Goal: Task Accomplishment & Management: Manage account settings

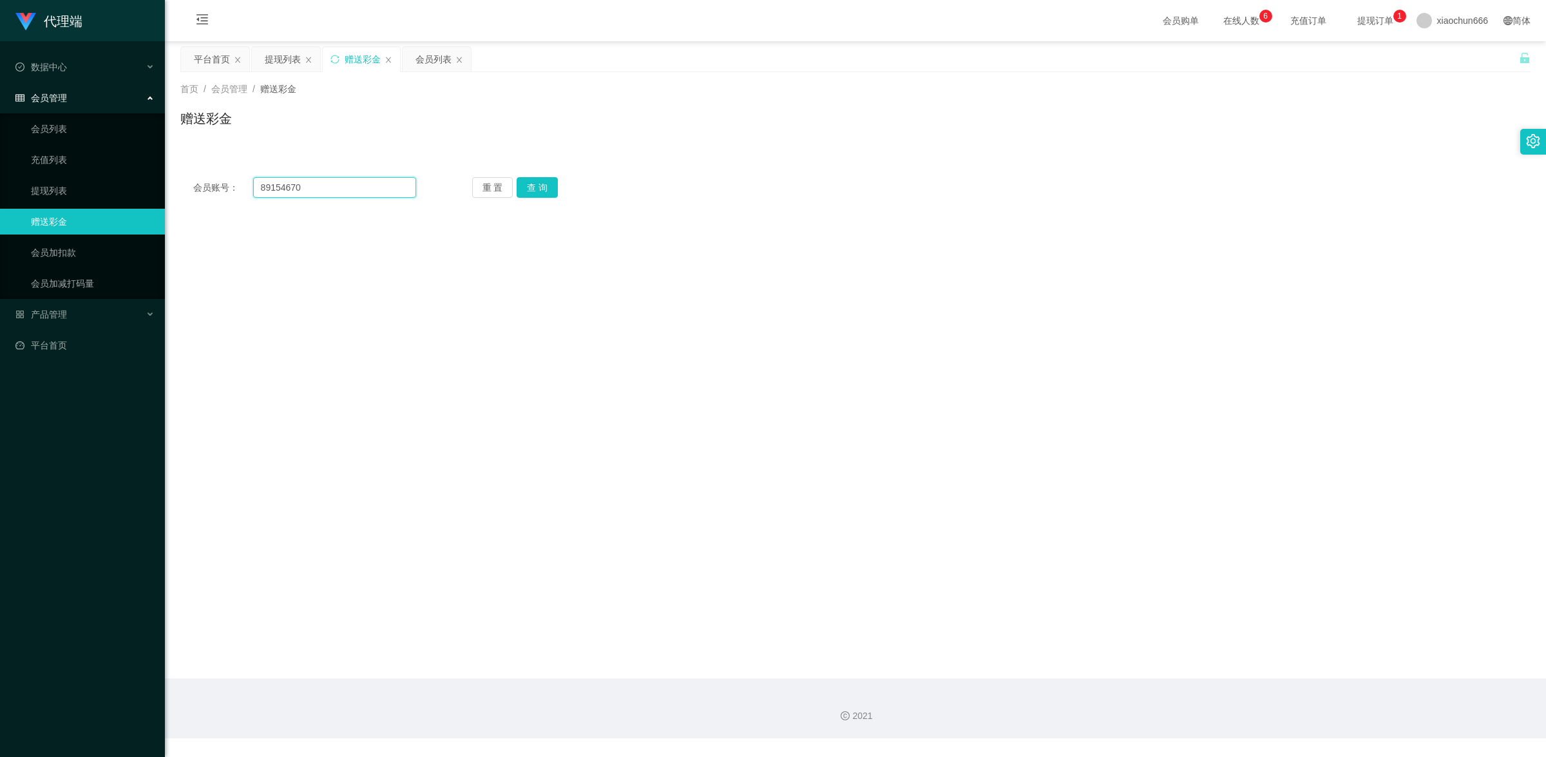
drag, startPoint x: 310, startPoint y: 188, endPoint x: 173, endPoint y: 182, distance: 138.0
click at [173, 182] on main "关闭左侧 关闭右侧 关闭其它 刷新页面 平台首页 提现列表 赠送彩金 会员列表 首页 / 会员管理 / 赠送彩金 / 赠送彩金 会员账号： 89154670 …" at bounding box center [855, 359] width 1381 height 637
paste input "Yule"
type input "Yule"
click at [546, 185] on button "查 询" at bounding box center [537, 187] width 41 height 21
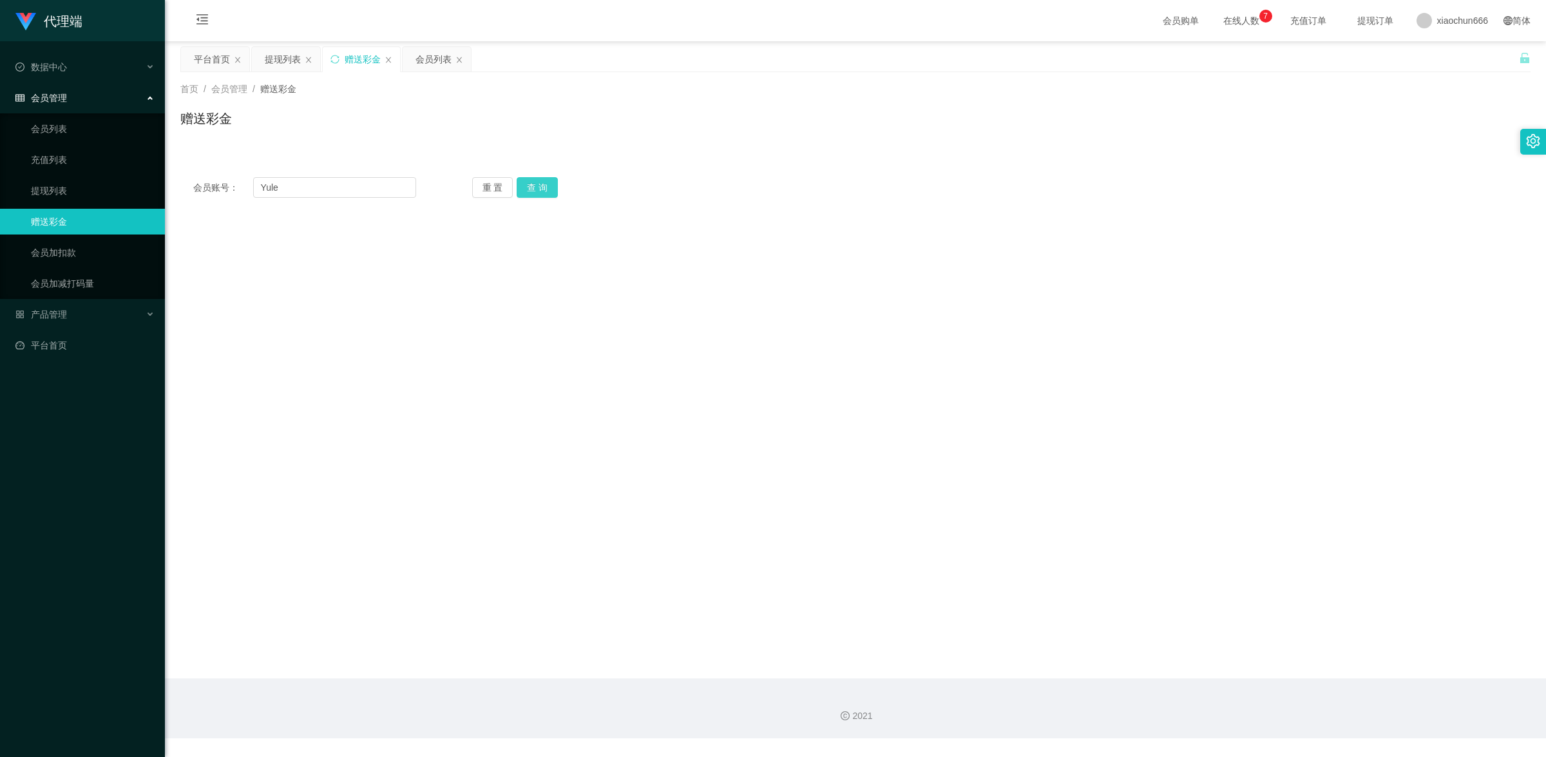
click at [542, 190] on button "查 询" at bounding box center [537, 187] width 41 height 21
click at [541, 195] on button "查 询" at bounding box center [537, 187] width 41 height 21
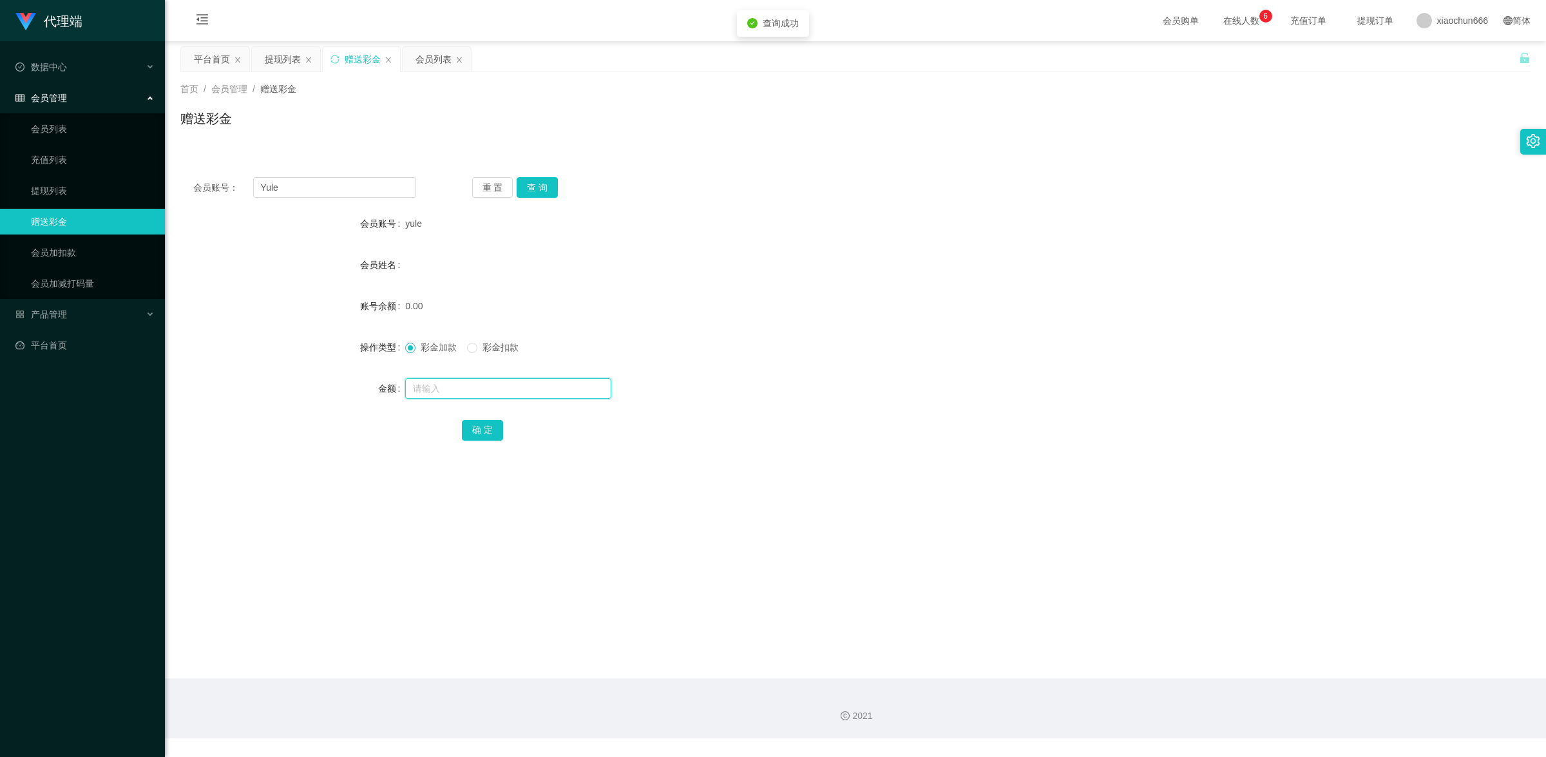
click at [451, 390] on input "text" at bounding box center [508, 388] width 206 height 21
type input "100"
click at [496, 433] on button "确 定" at bounding box center [482, 430] width 41 height 21
click at [66, 192] on link "提现列表" at bounding box center [93, 191] width 124 height 26
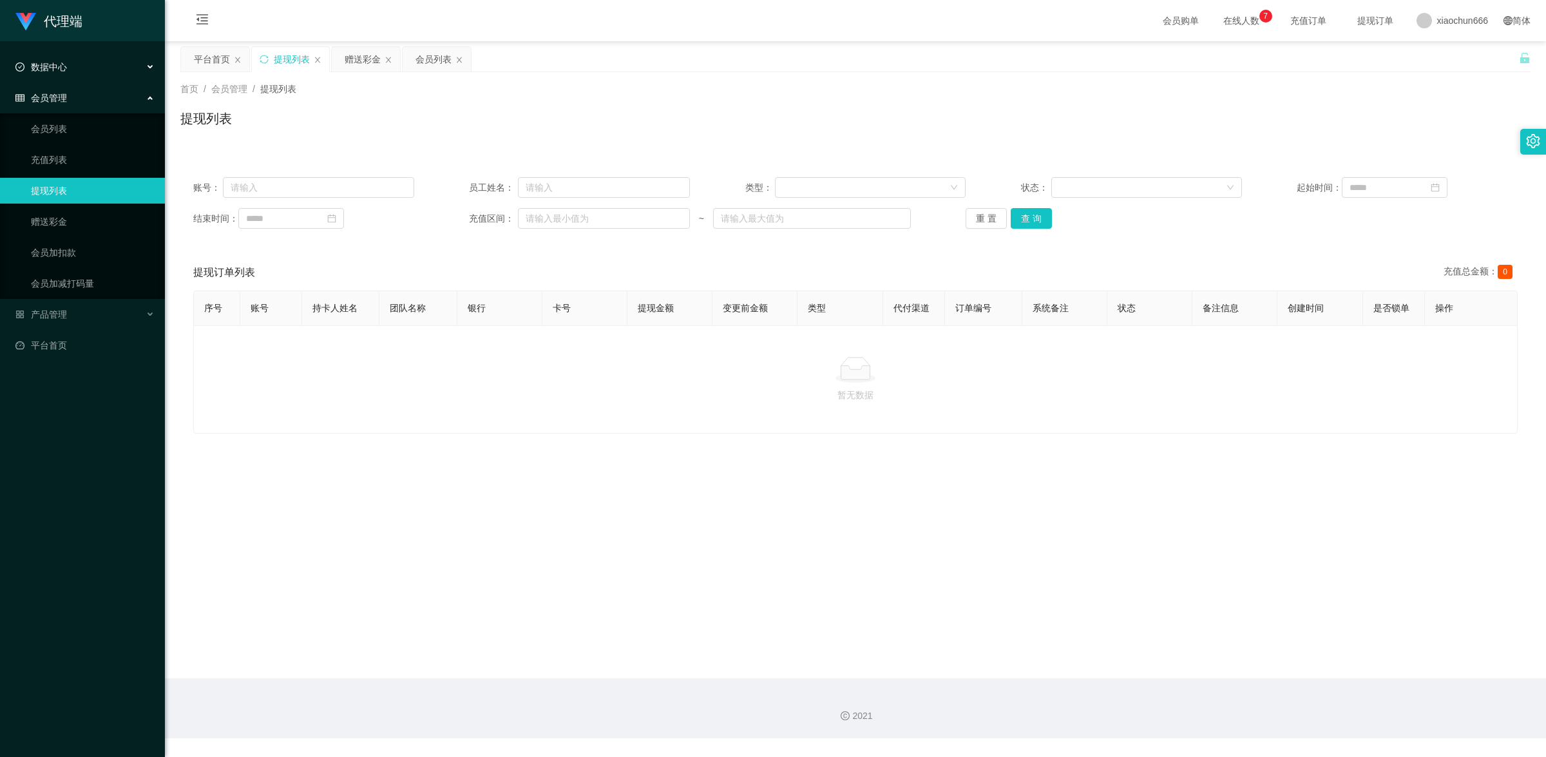
click at [77, 68] on div "数据中心" at bounding box center [82, 67] width 165 height 26
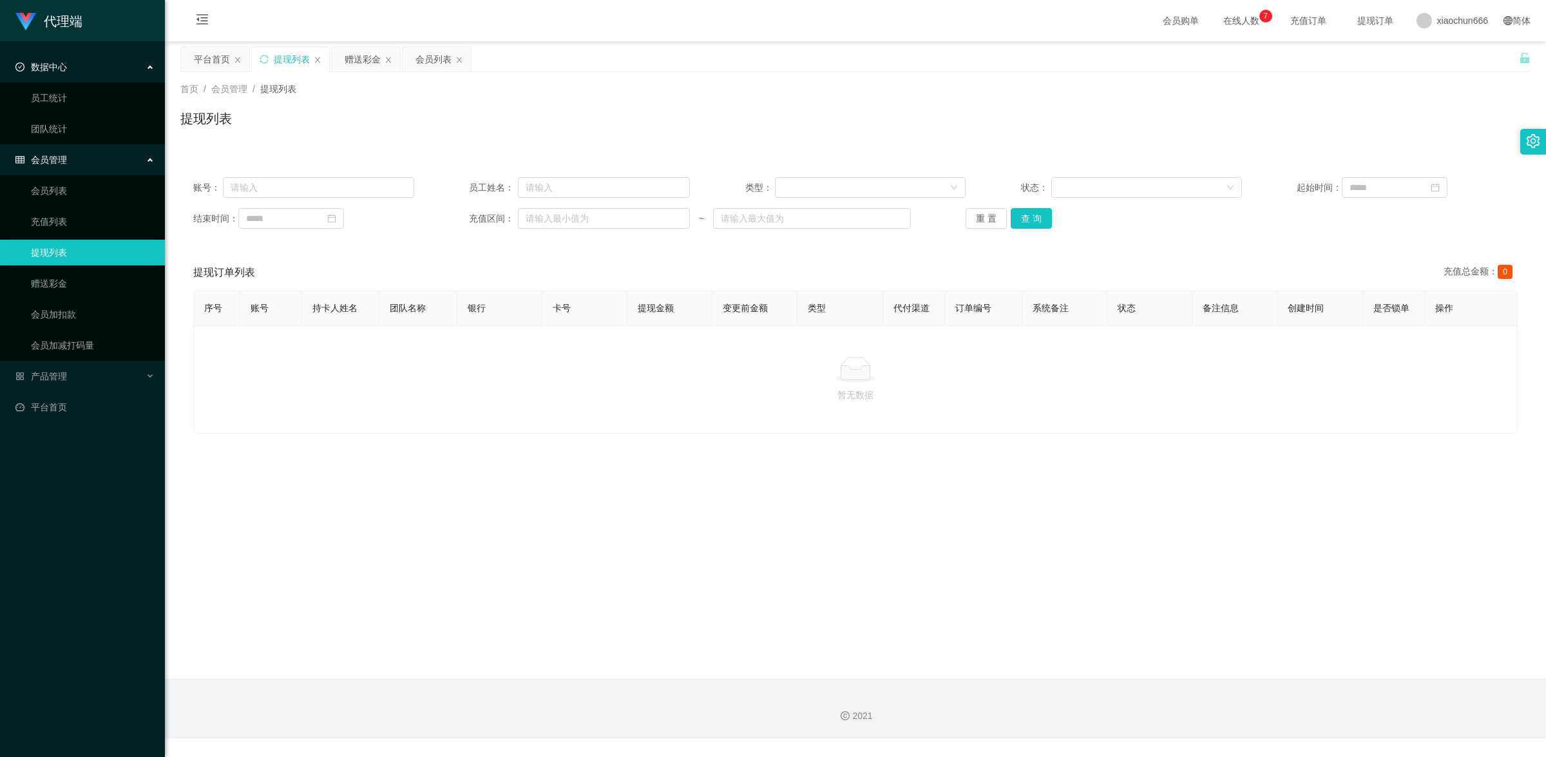
click at [77, 68] on div "数据中心" at bounding box center [82, 67] width 165 height 26
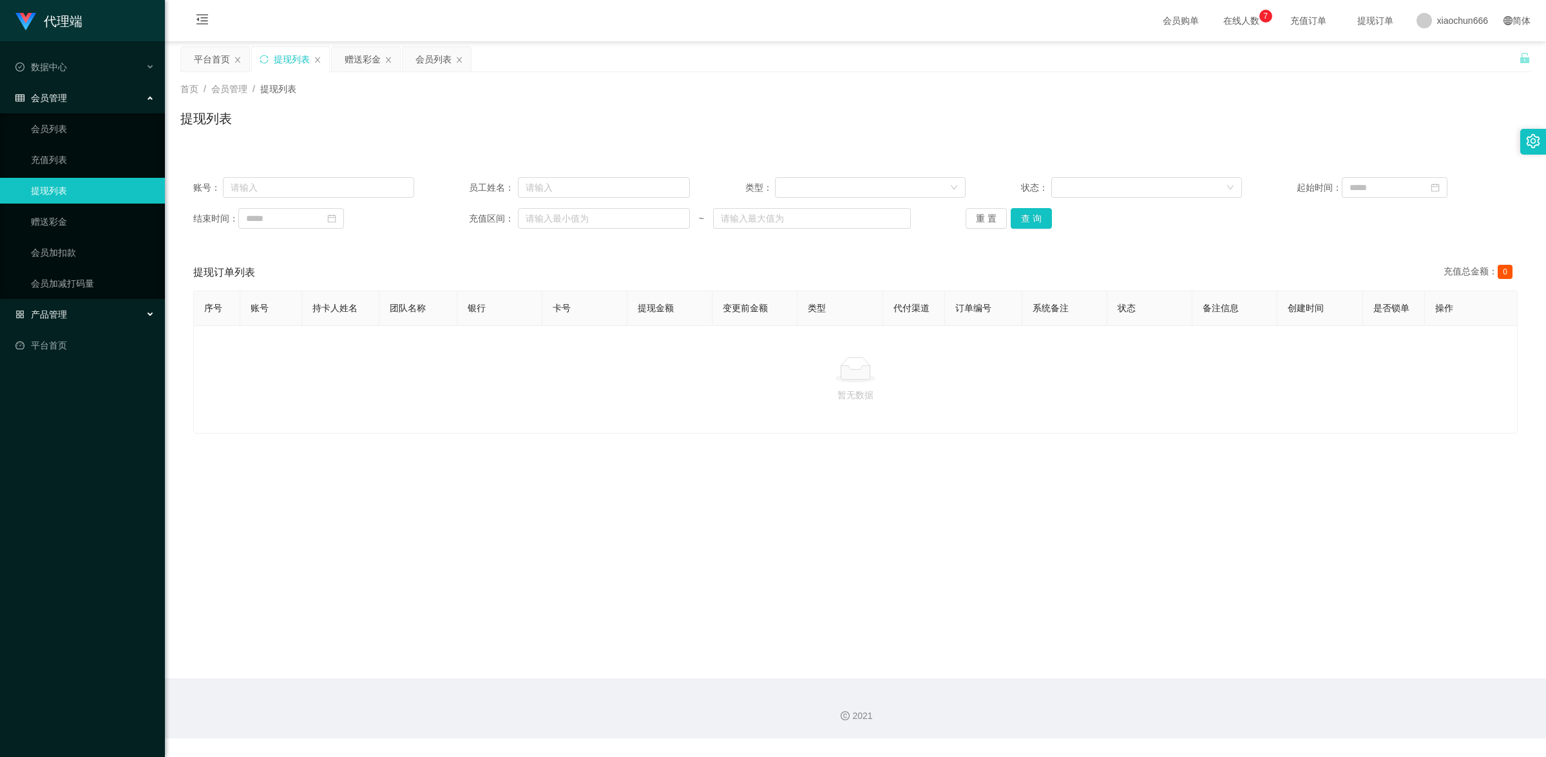
click at [66, 319] on div "产品管理" at bounding box center [82, 314] width 165 height 26
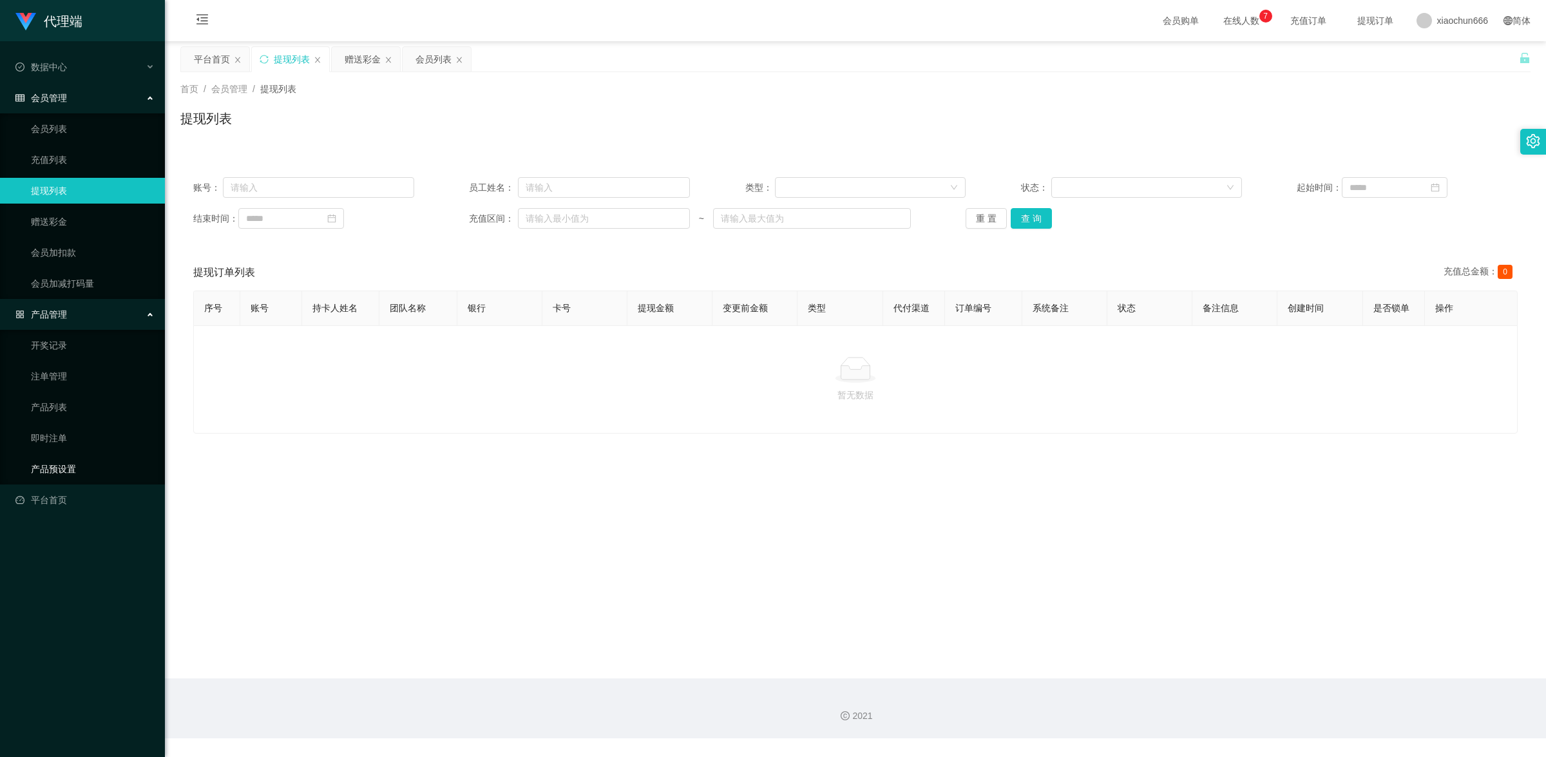
click at [73, 469] on link "产品预设置" at bounding box center [93, 469] width 124 height 26
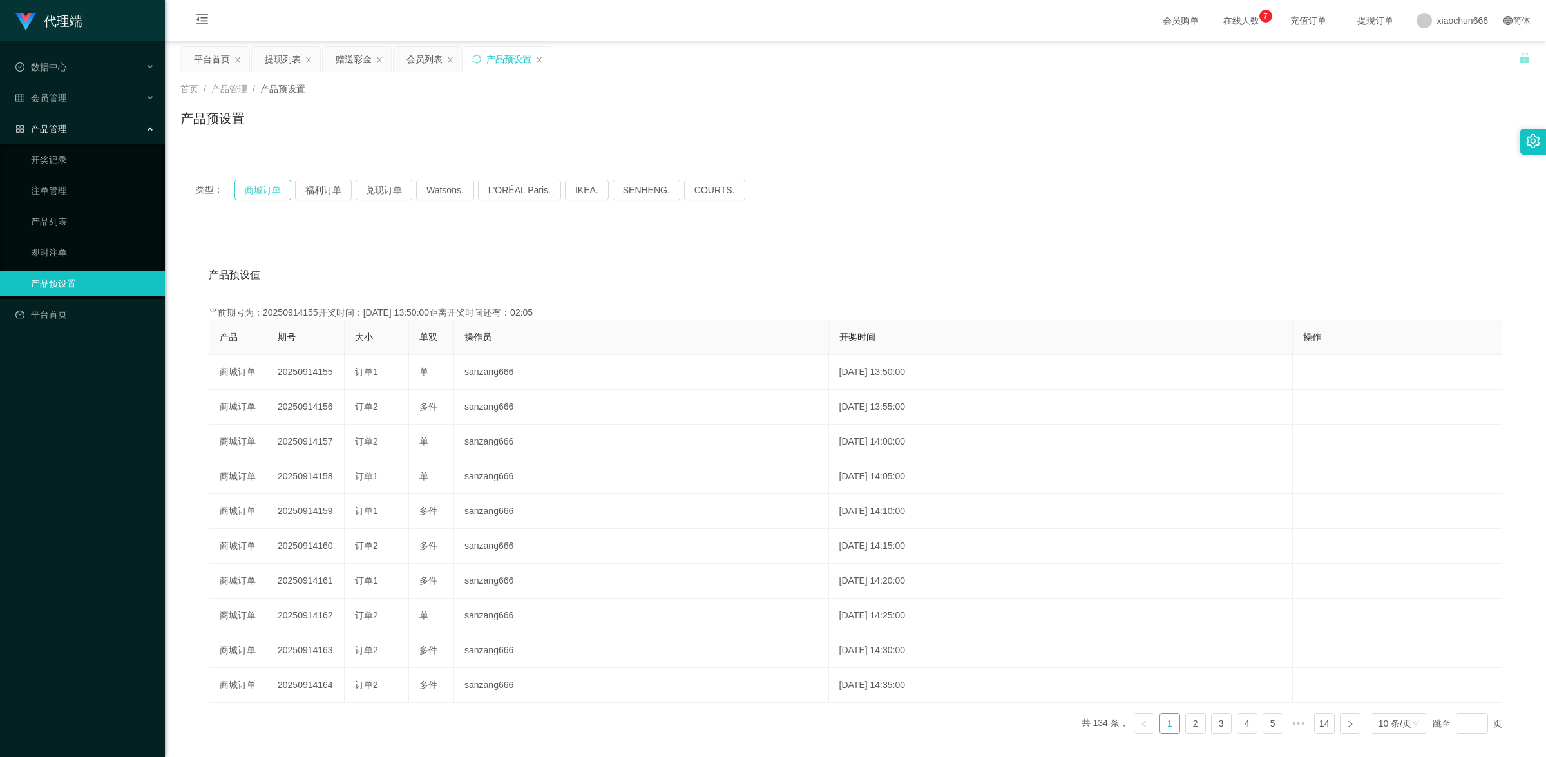
click at [272, 195] on button "商城订单" at bounding box center [262, 190] width 57 height 21
click at [256, 191] on button "商城订单" at bounding box center [262, 190] width 57 height 21
click at [71, 126] on div "产品管理" at bounding box center [82, 129] width 165 height 26
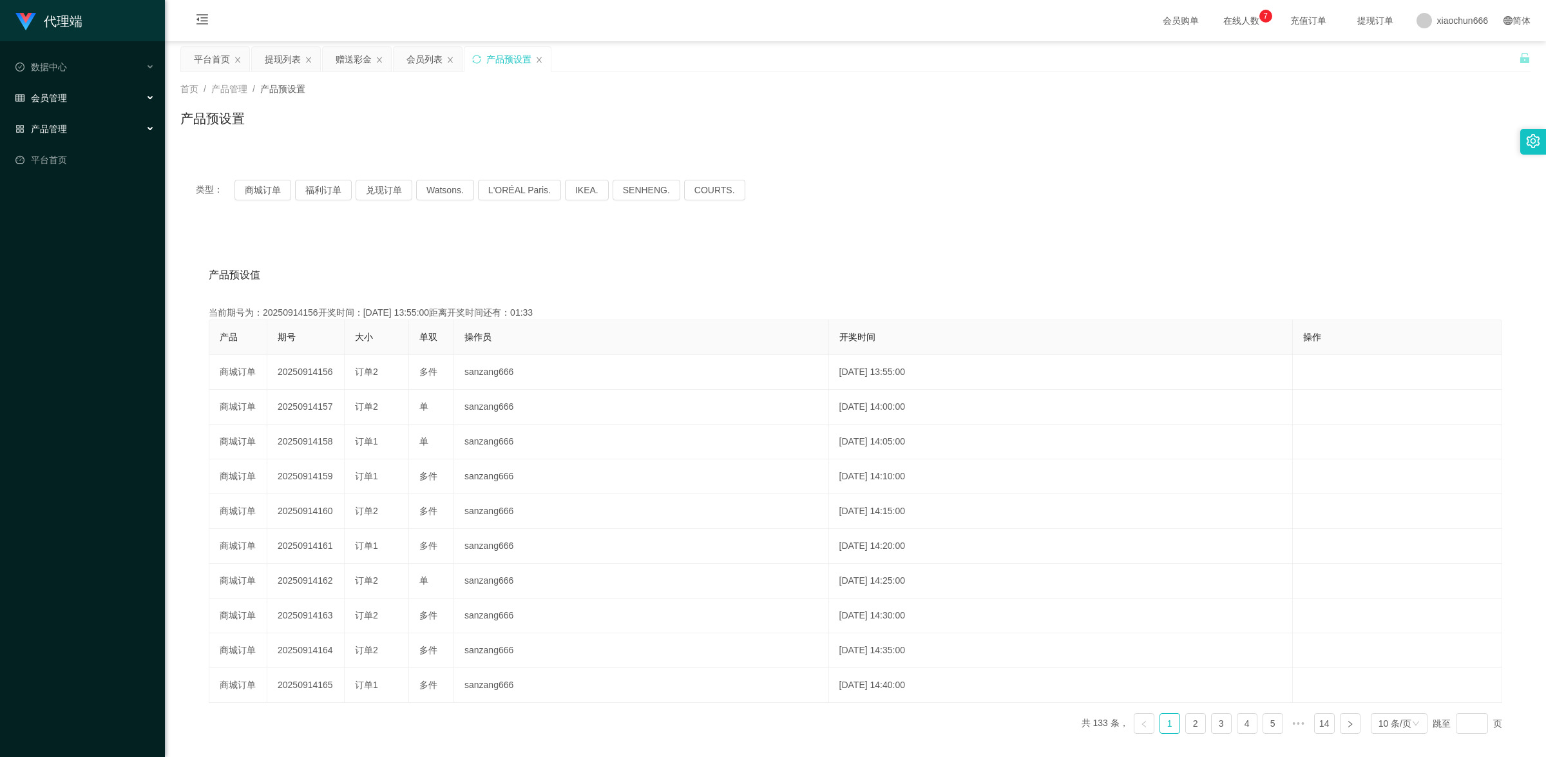
click at [79, 94] on div "会员管理" at bounding box center [82, 98] width 165 height 26
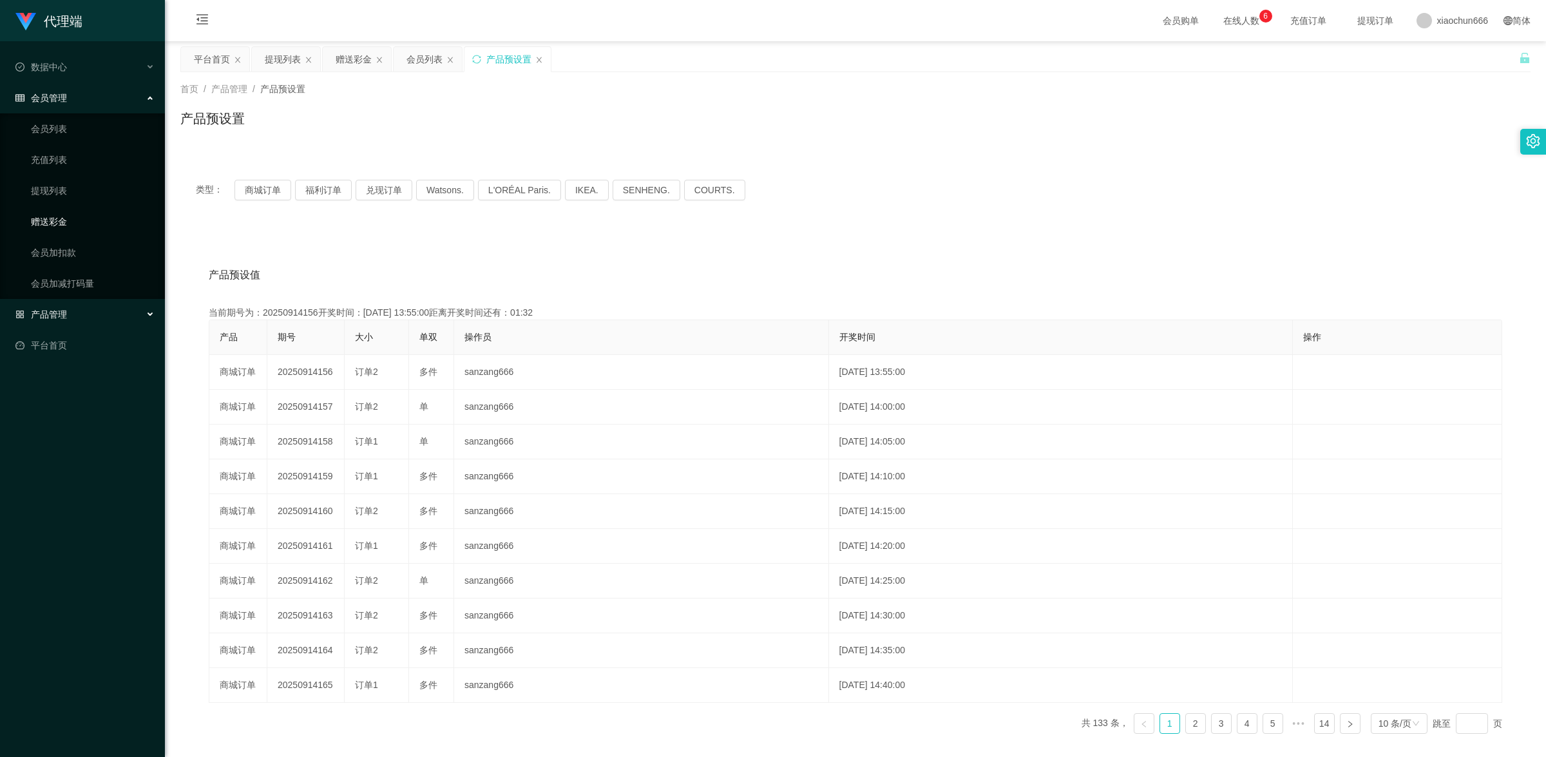
click at [75, 221] on link "赠送彩金" at bounding box center [93, 222] width 124 height 26
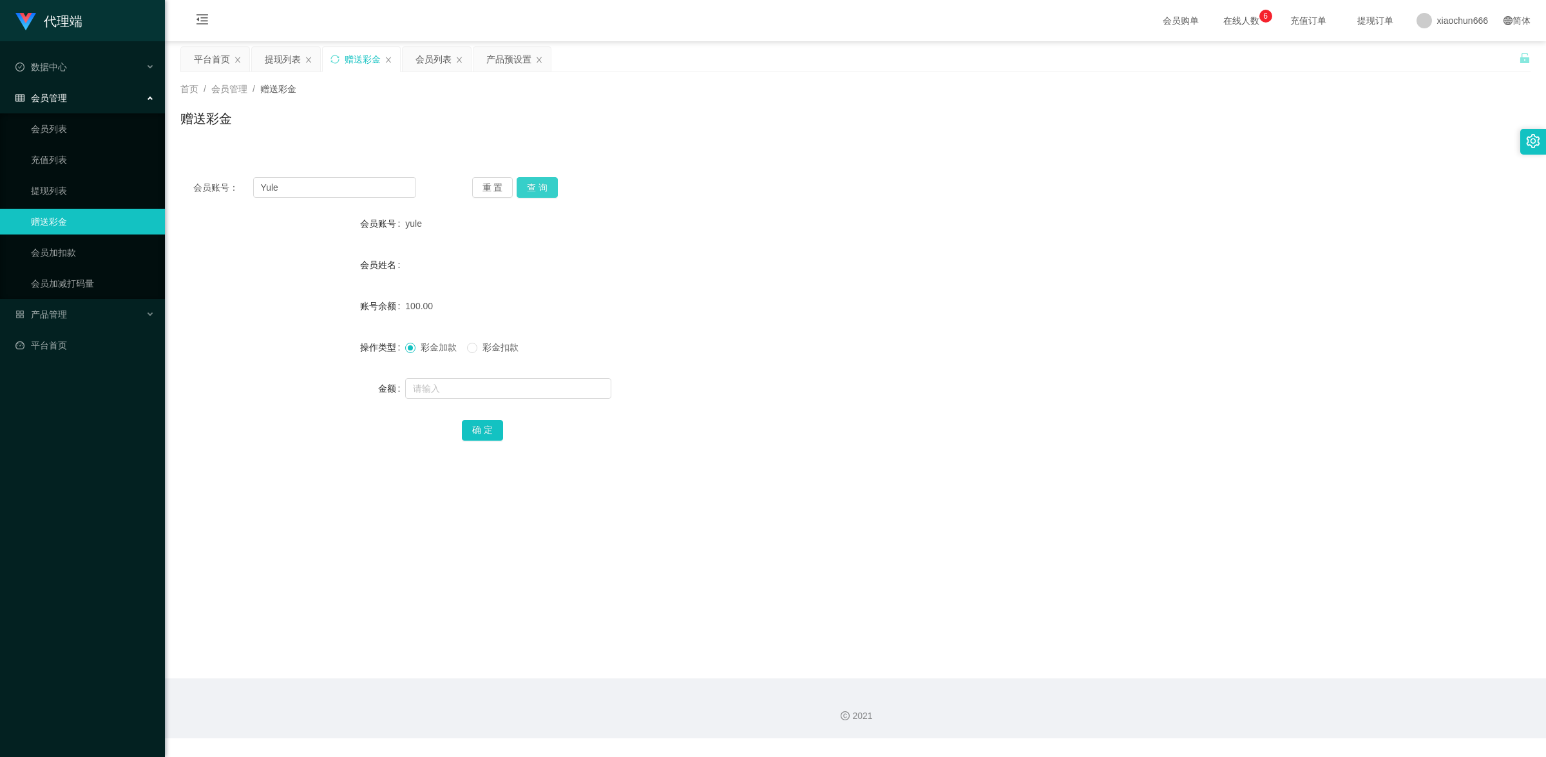
click at [541, 185] on button "查 询" at bounding box center [537, 187] width 41 height 21
click at [93, 182] on link "提现列表" at bounding box center [93, 191] width 124 height 26
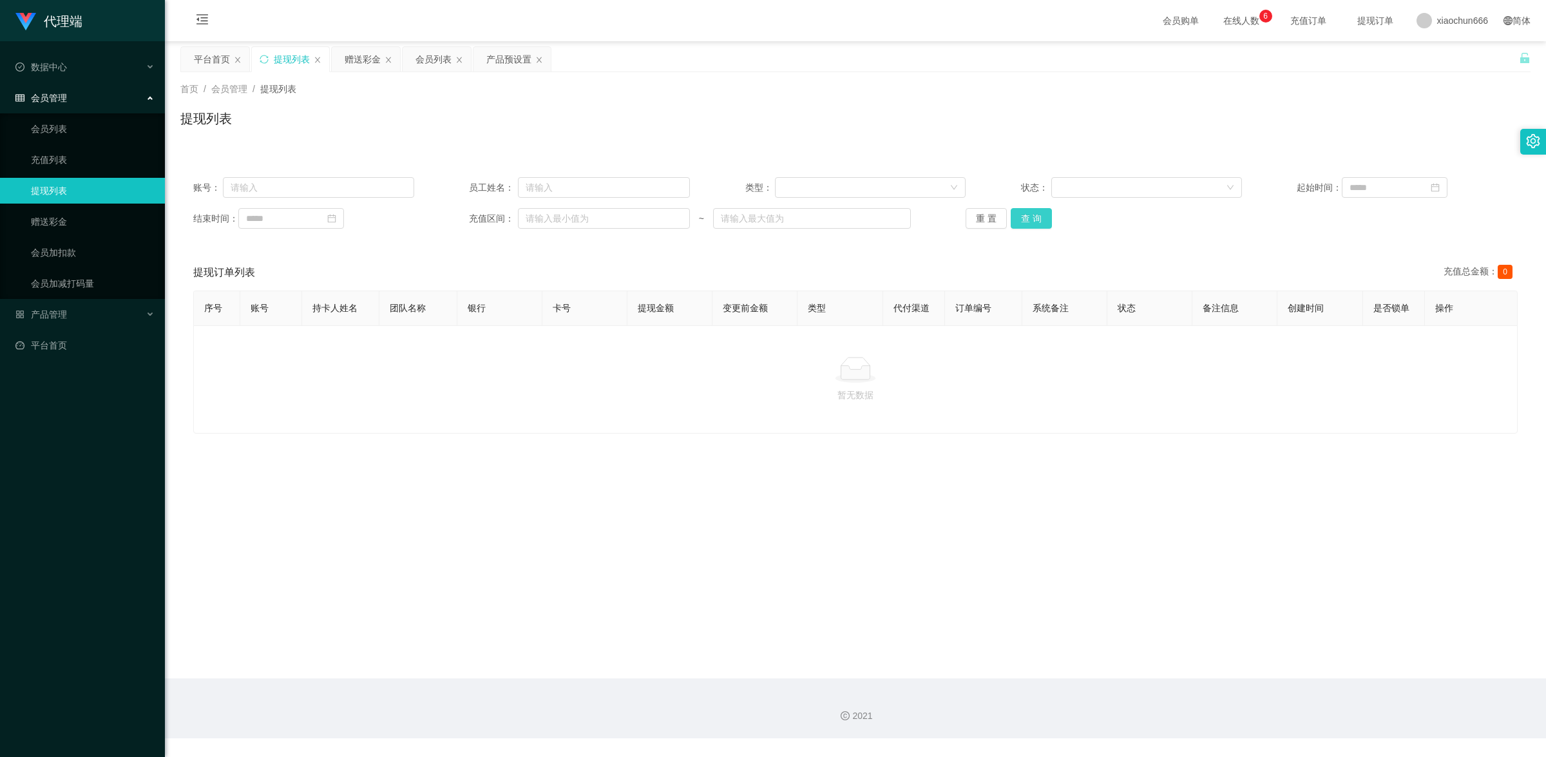
click at [1027, 218] on button "查 询" at bounding box center [1031, 218] width 41 height 21
click at [95, 227] on link "赠送彩金" at bounding box center [93, 222] width 124 height 26
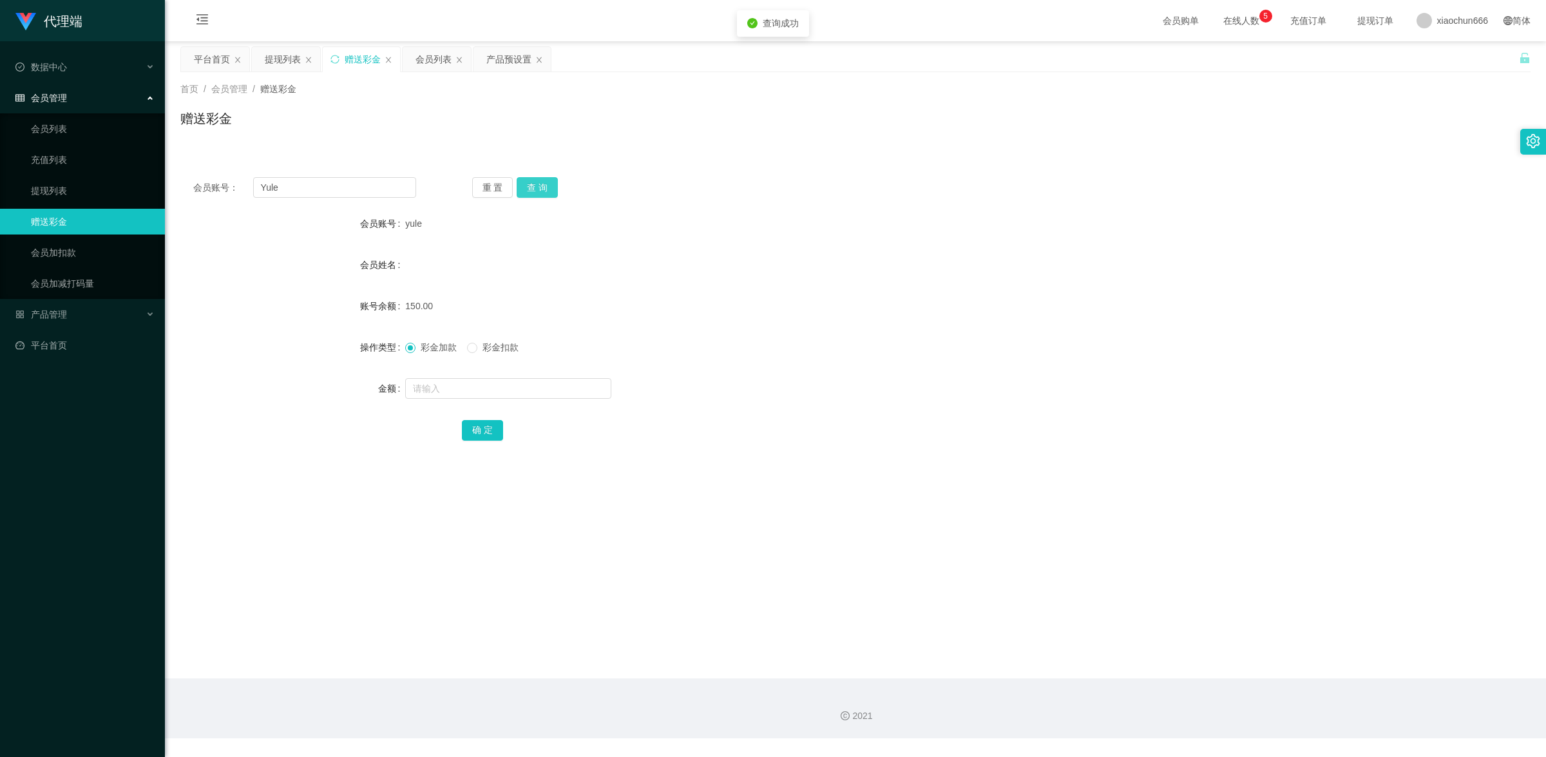
click at [541, 187] on button "查 询" at bounding box center [537, 187] width 41 height 21
click at [552, 185] on button "查 询" at bounding box center [537, 187] width 41 height 21
click at [542, 195] on button "查 询" at bounding box center [537, 187] width 41 height 21
click at [88, 196] on link "提现列表" at bounding box center [93, 191] width 124 height 26
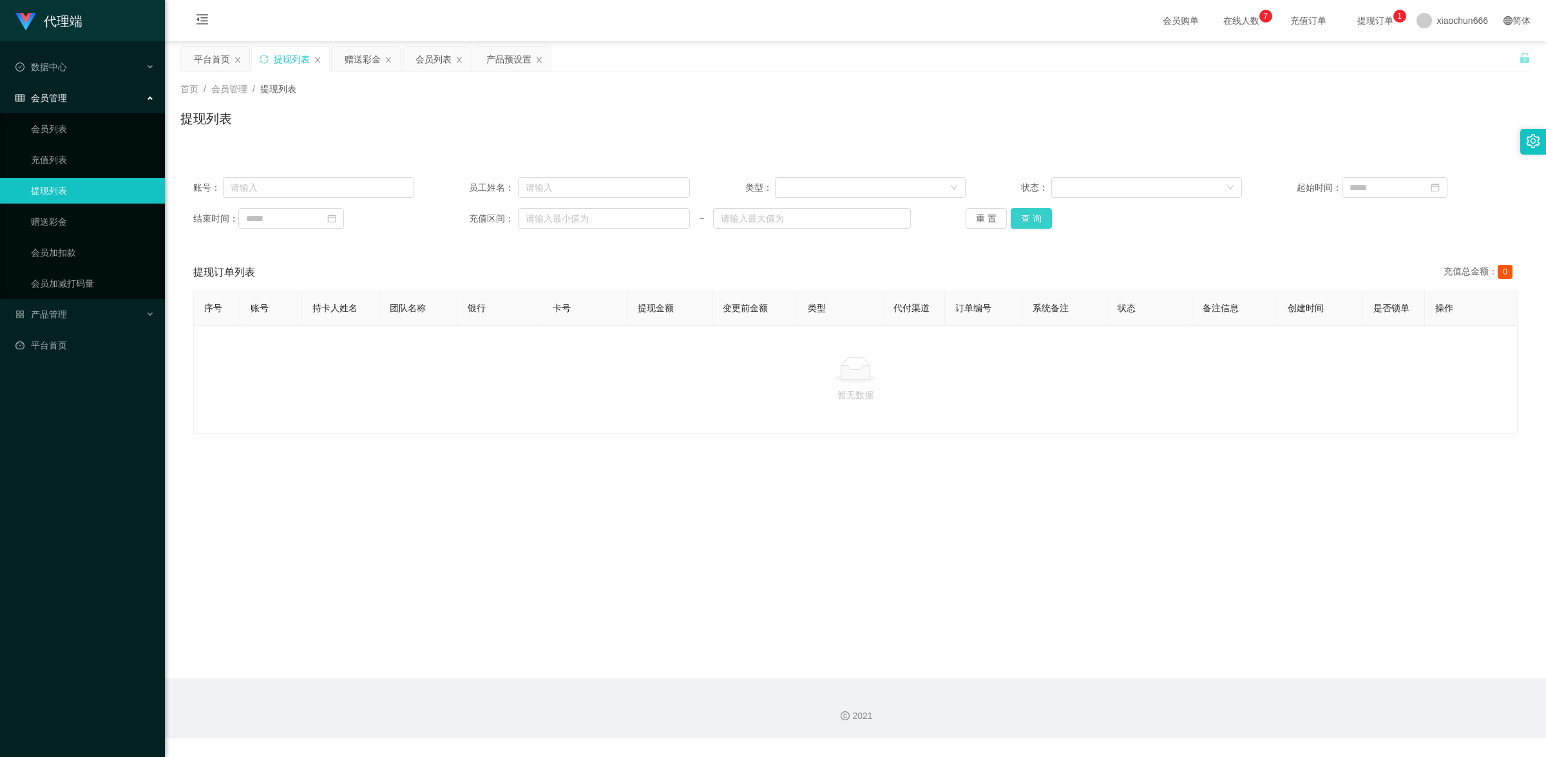
click at [1042, 226] on button "查 询" at bounding box center [1031, 218] width 41 height 21
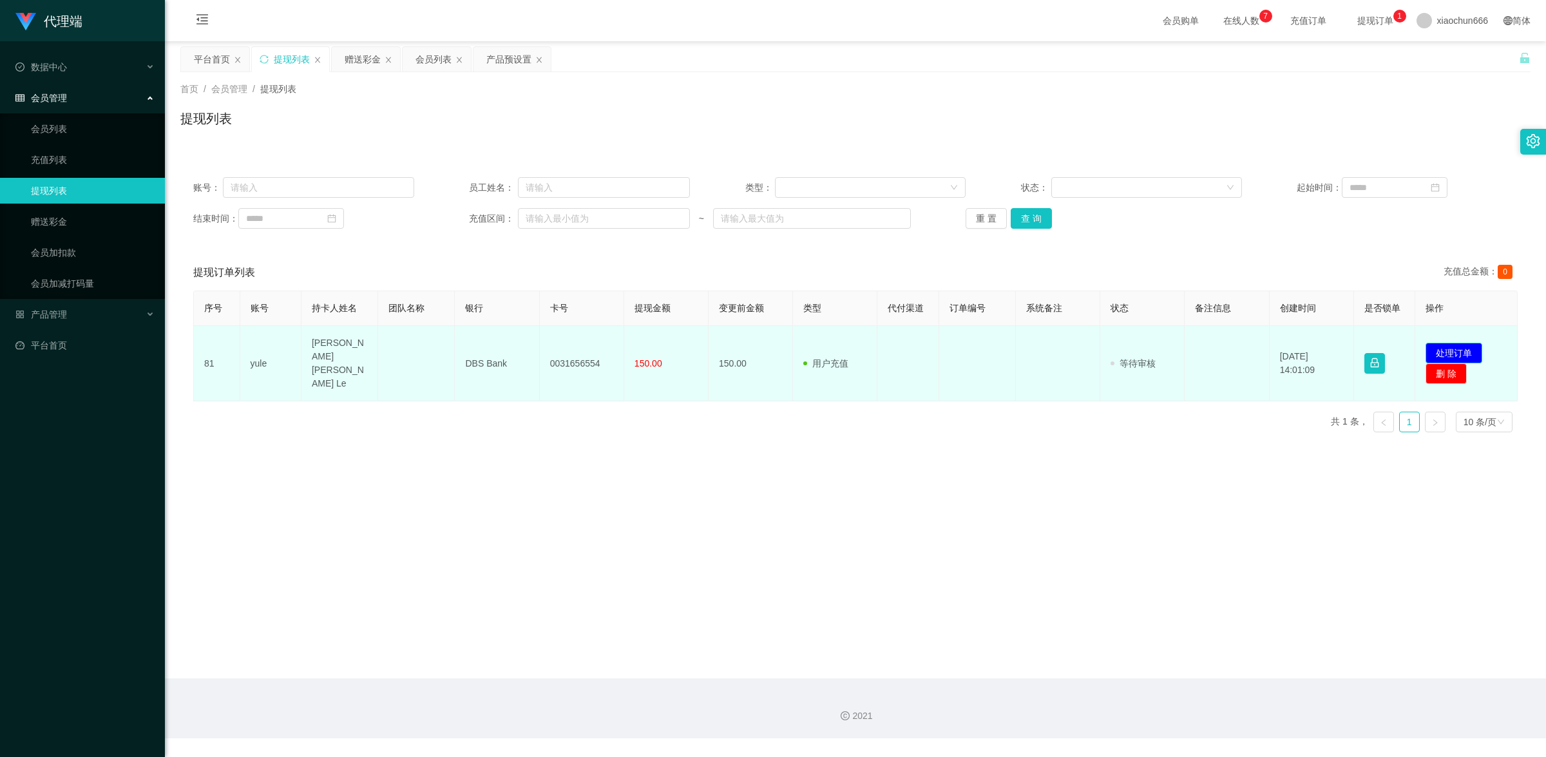
click at [1456, 343] on button "处理订单" at bounding box center [1453, 353] width 57 height 21
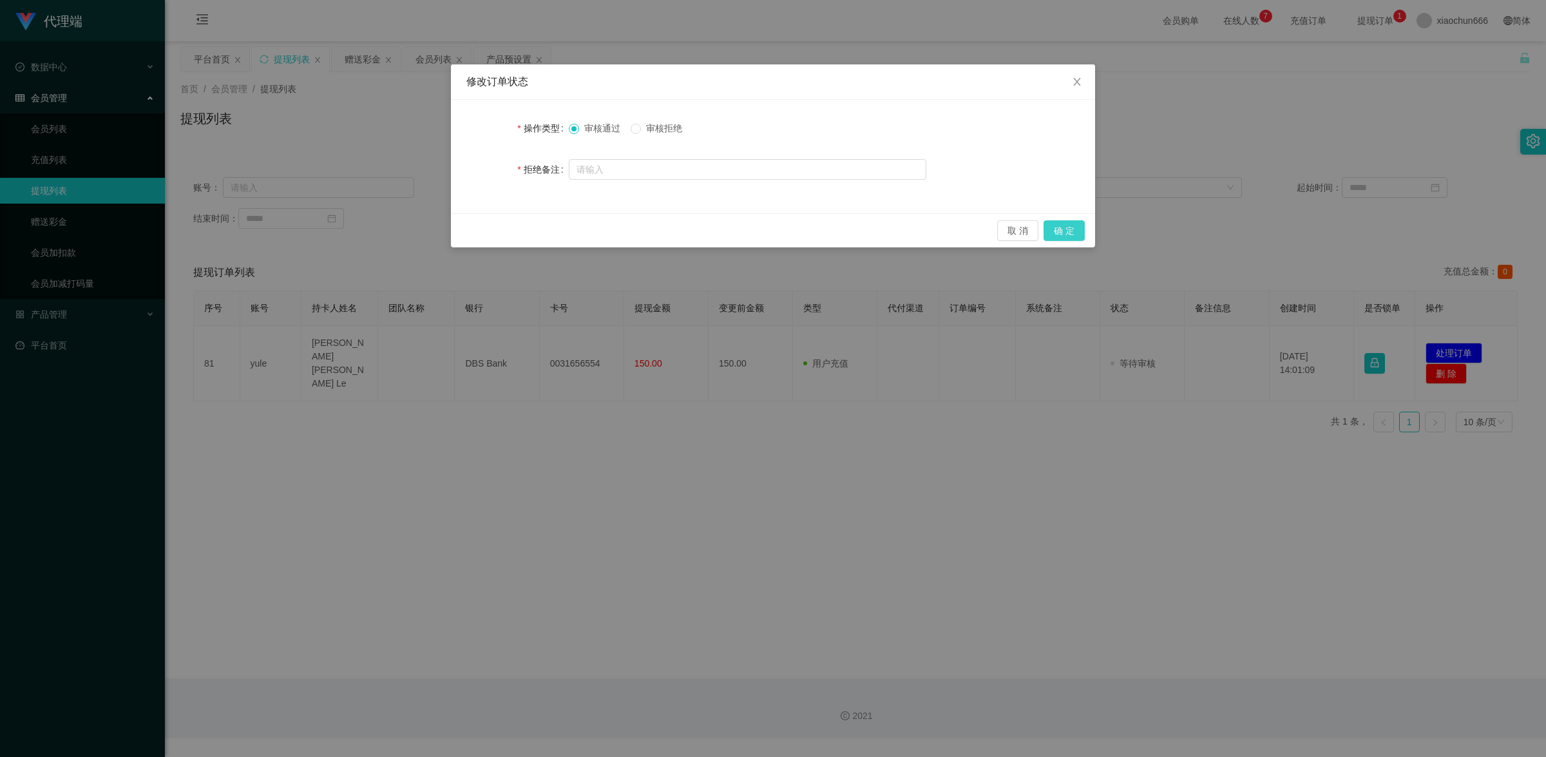
click at [1065, 229] on button "确 定" at bounding box center [1063, 230] width 41 height 21
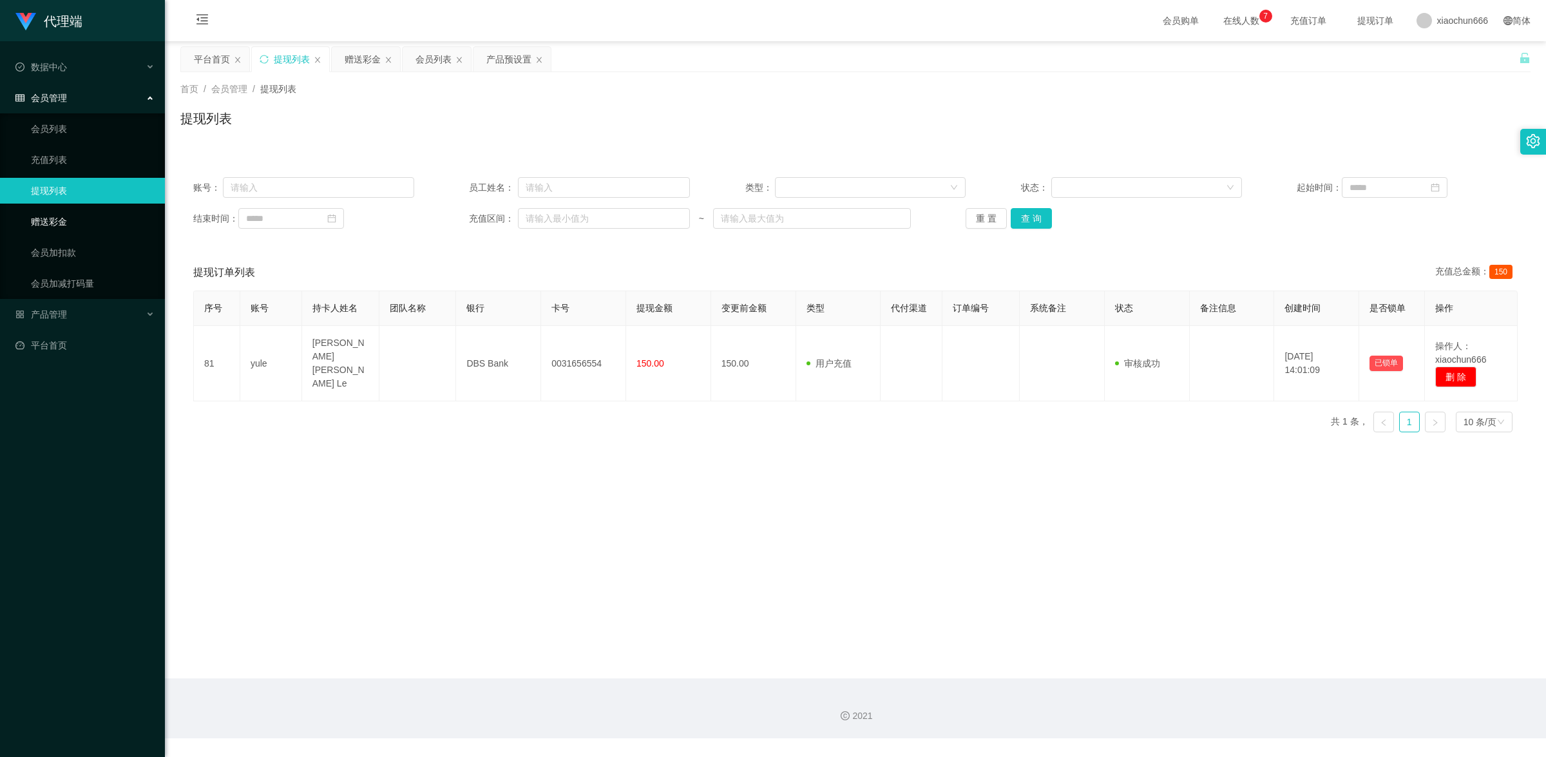
click at [70, 217] on link "赠送彩金" at bounding box center [93, 222] width 124 height 26
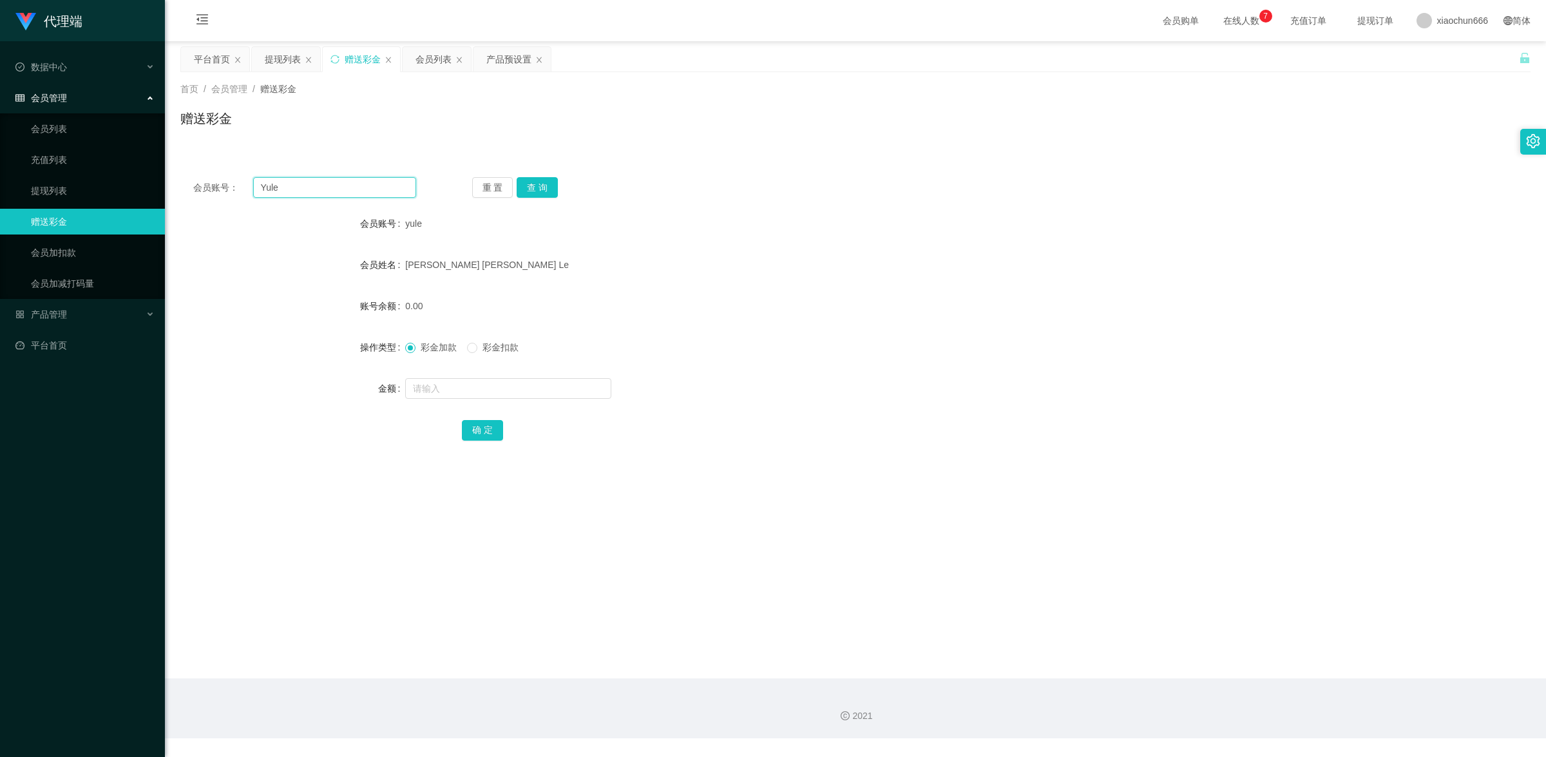
click at [310, 191] on input "Yule" at bounding box center [334, 187] width 163 height 21
click at [459, 391] on input "text" at bounding box center [508, 388] width 206 height 21
type input "8"
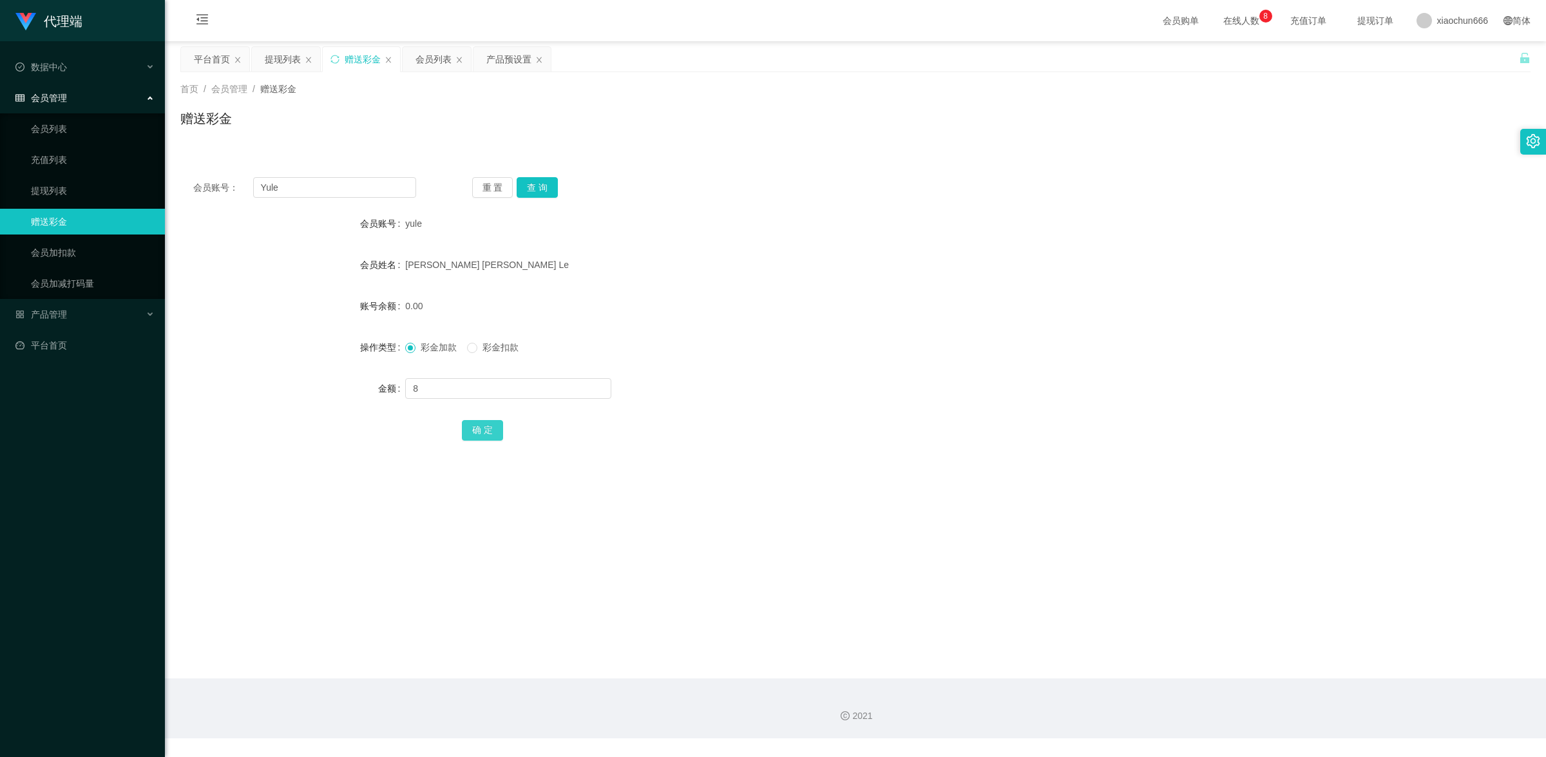
click at [490, 430] on button "确 定" at bounding box center [482, 430] width 41 height 21
click at [458, 392] on input "text" at bounding box center [508, 388] width 206 height 21
type input "10"
click at [478, 422] on button "确 定" at bounding box center [482, 430] width 41 height 21
click at [439, 383] on input "text" at bounding box center [508, 388] width 206 height 21
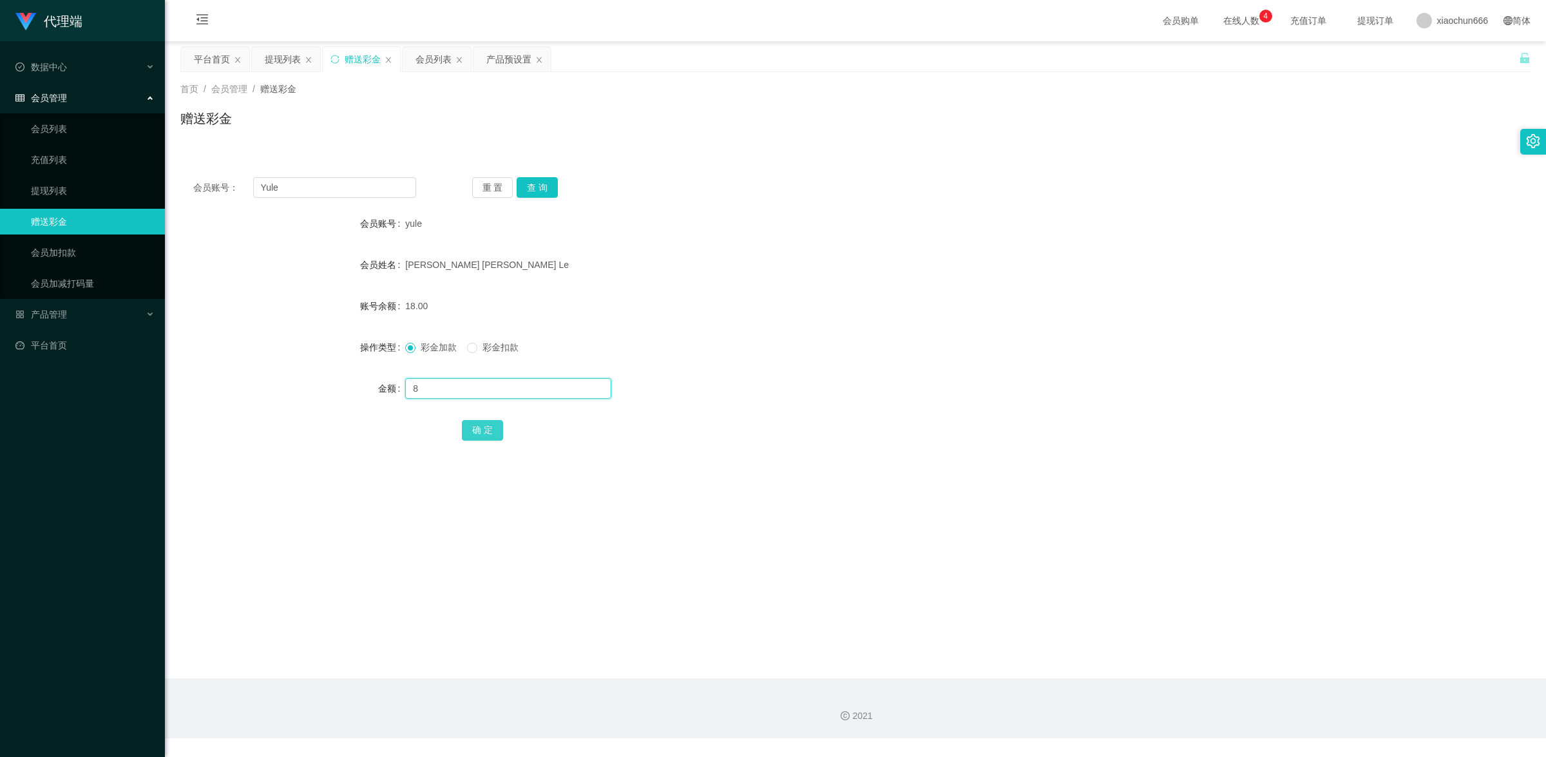
type input "8"
click at [480, 426] on button "确 定" at bounding box center [482, 430] width 41 height 21
click at [70, 134] on link "会员列表" at bounding box center [93, 129] width 124 height 26
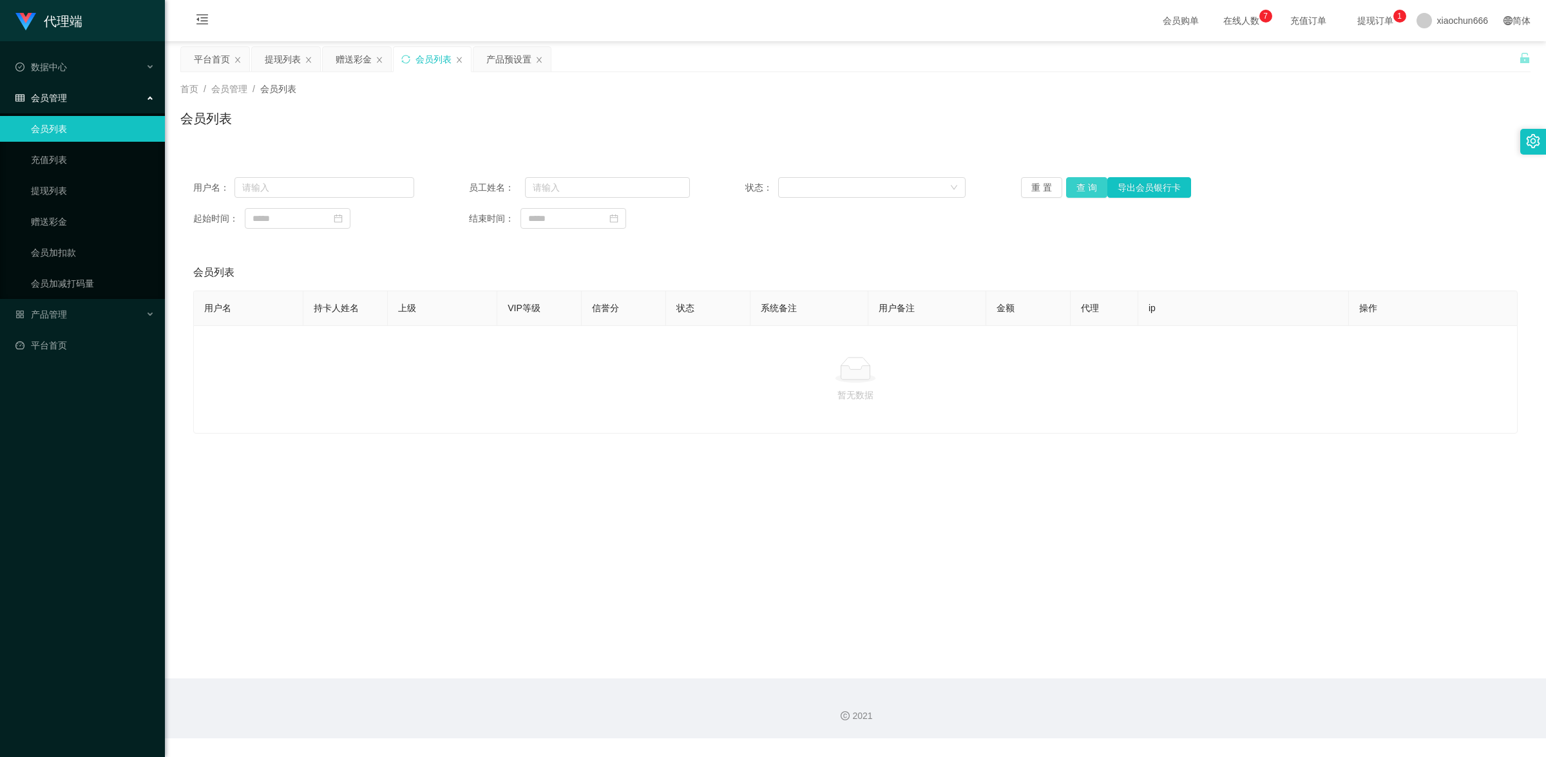
click at [1079, 188] on button "查 询" at bounding box center [1086, 187] width 41 height 21
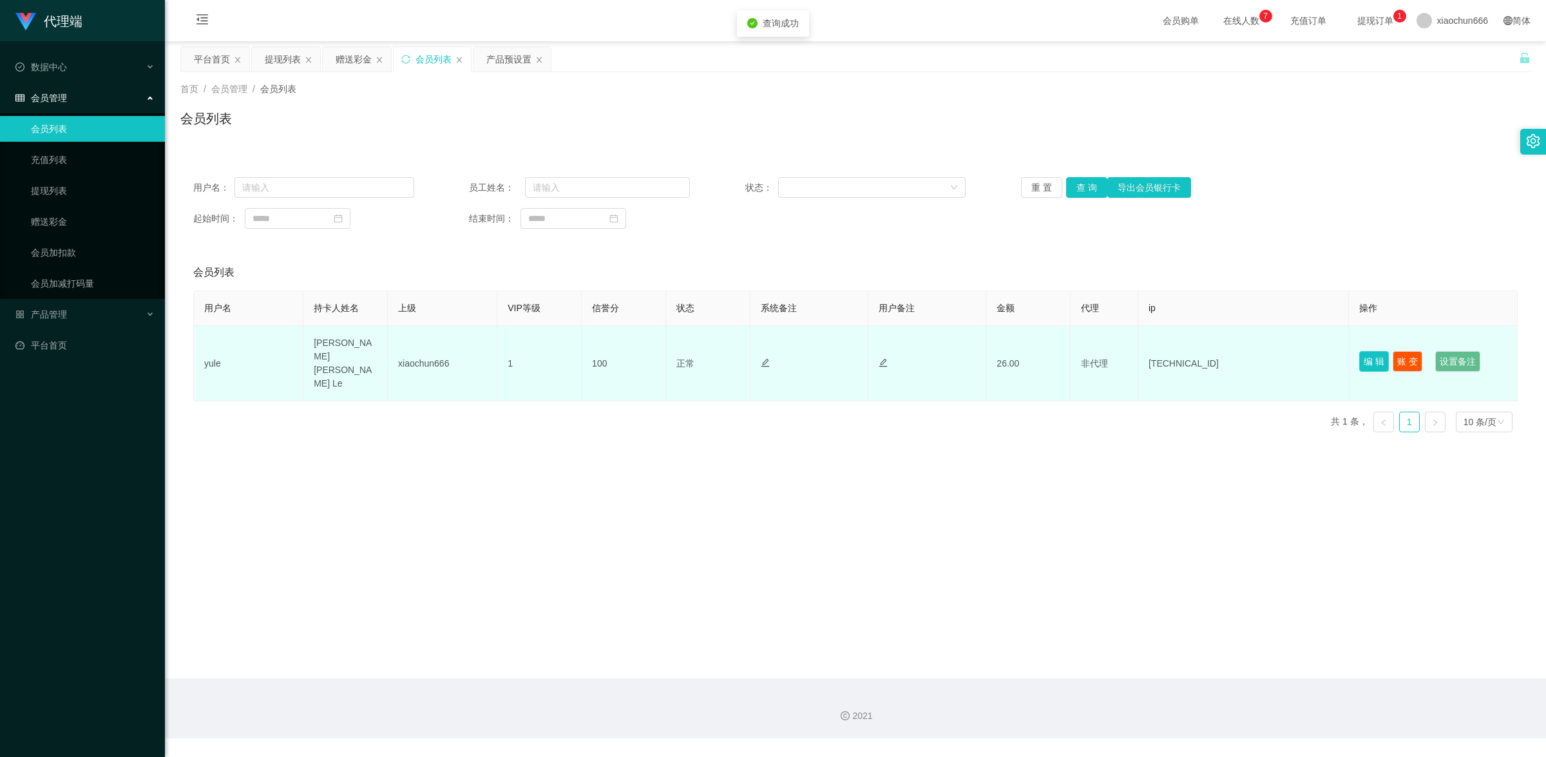
click at [1364, 351] on button "编 辑" at bounding box center [1374, 361] width 30 height 21
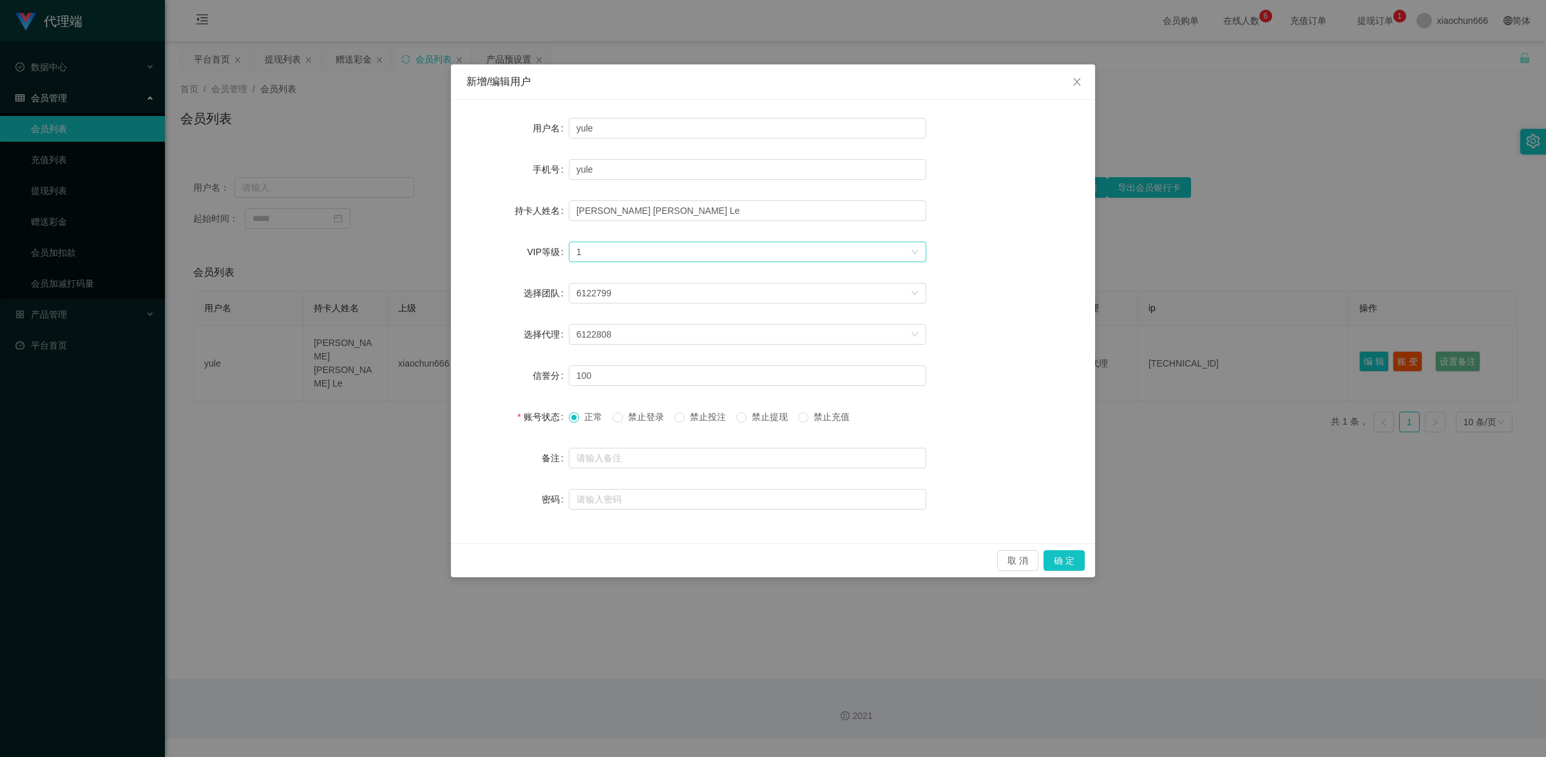
click at [600, 252] on div "选择VIP等级 1" at bounding box center [743, 251] width 334 height 19
click at [620, 294] on li "VIP2" at bounding box center [746, 297] width 357 height 21
click at [835, 249] on div "选择VIP等级 VIP2" at bounding box center [743, 251] width 334 height 19
click at [661, 272] on li "VIP1" at bounding box center [746, 276] width 357 height 21
click at [1052, 561] on button "确 定" at bounding box center [1063, 560] width 41 height 21
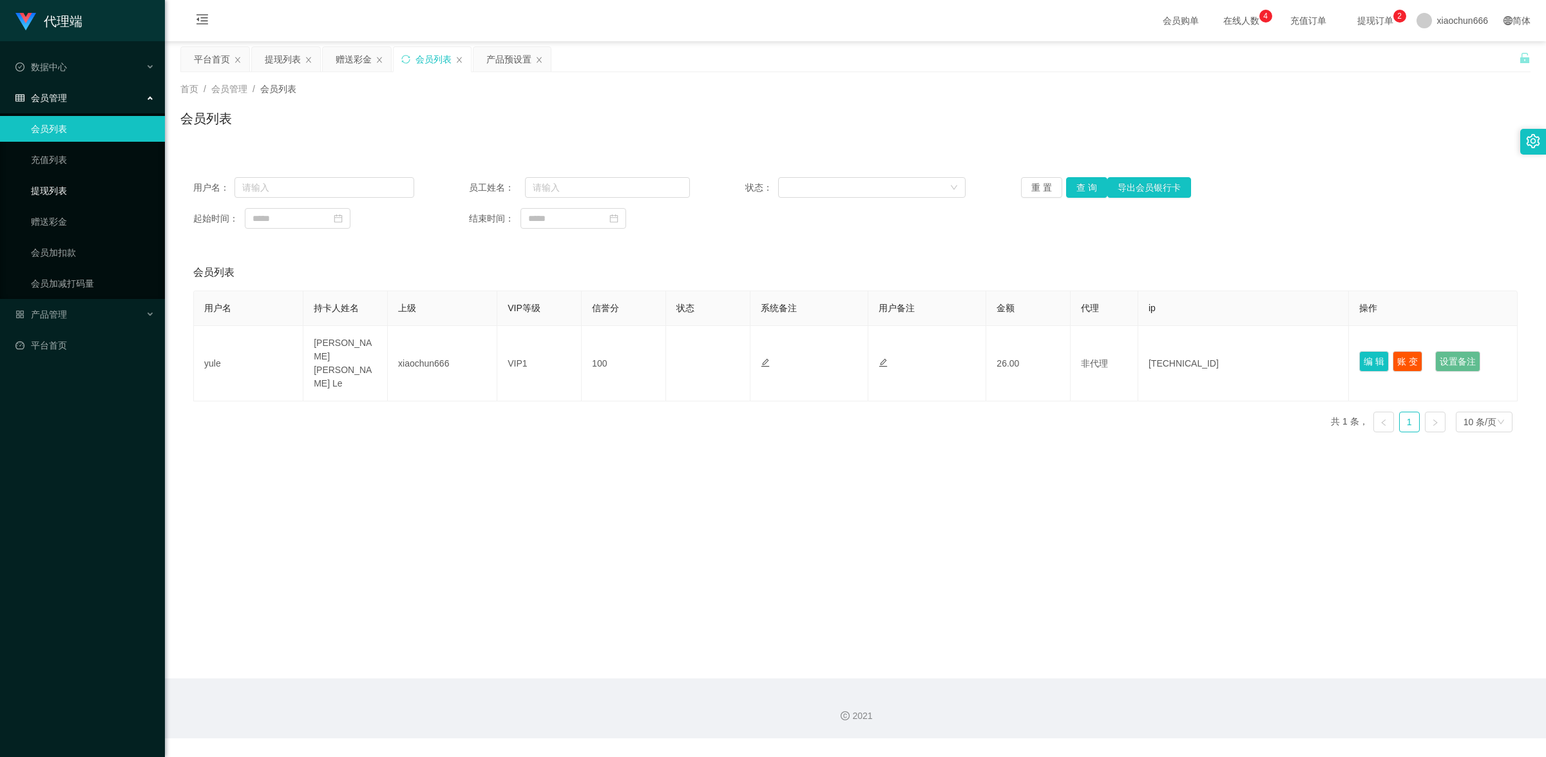
click at [81, 194] on link "提现列表" at bounding box center [93, 191] width 124 height 26
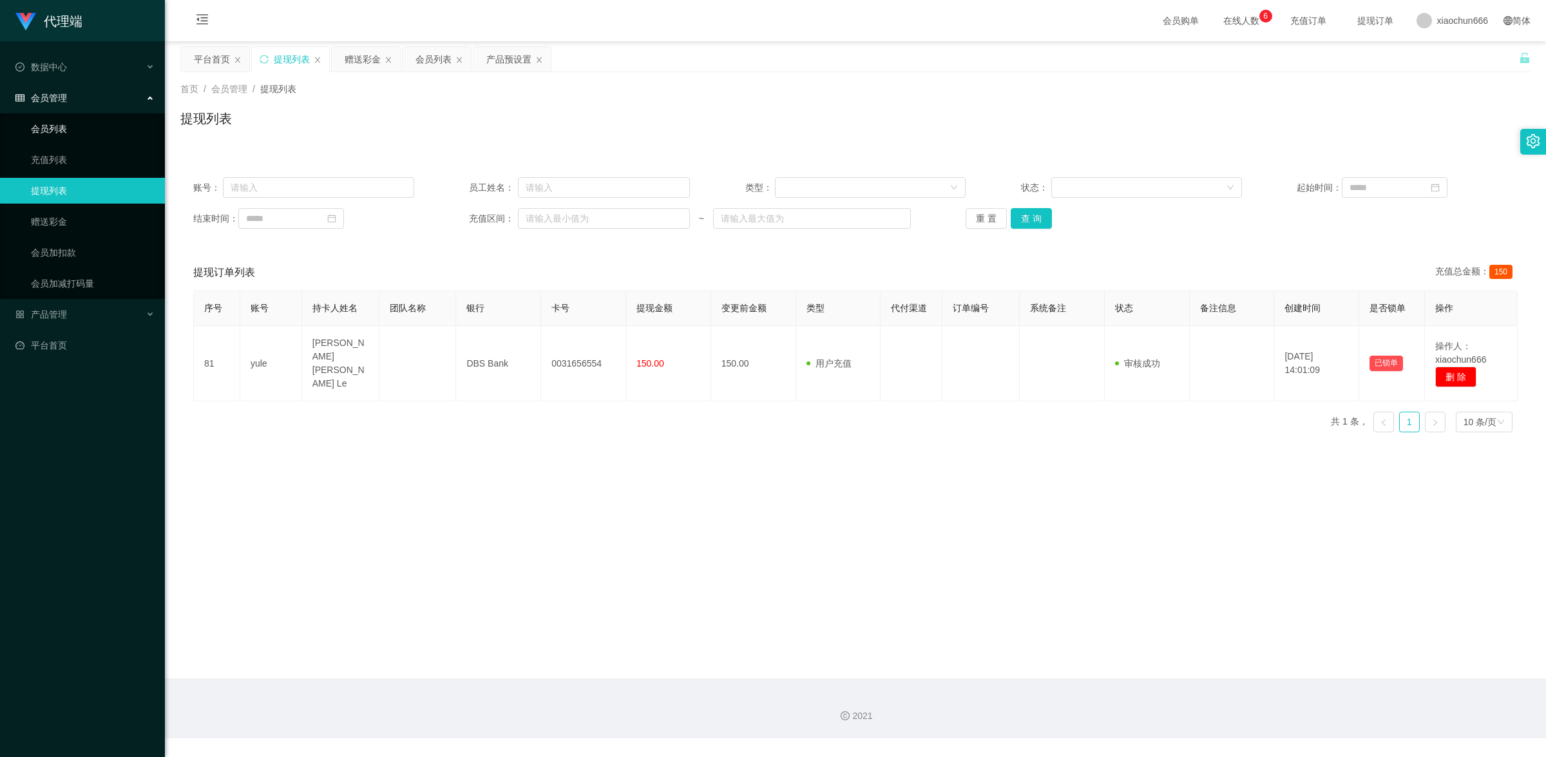
click at [115, 133] on link "会员列表" at bounding box center [93, 129] width 124 height 26
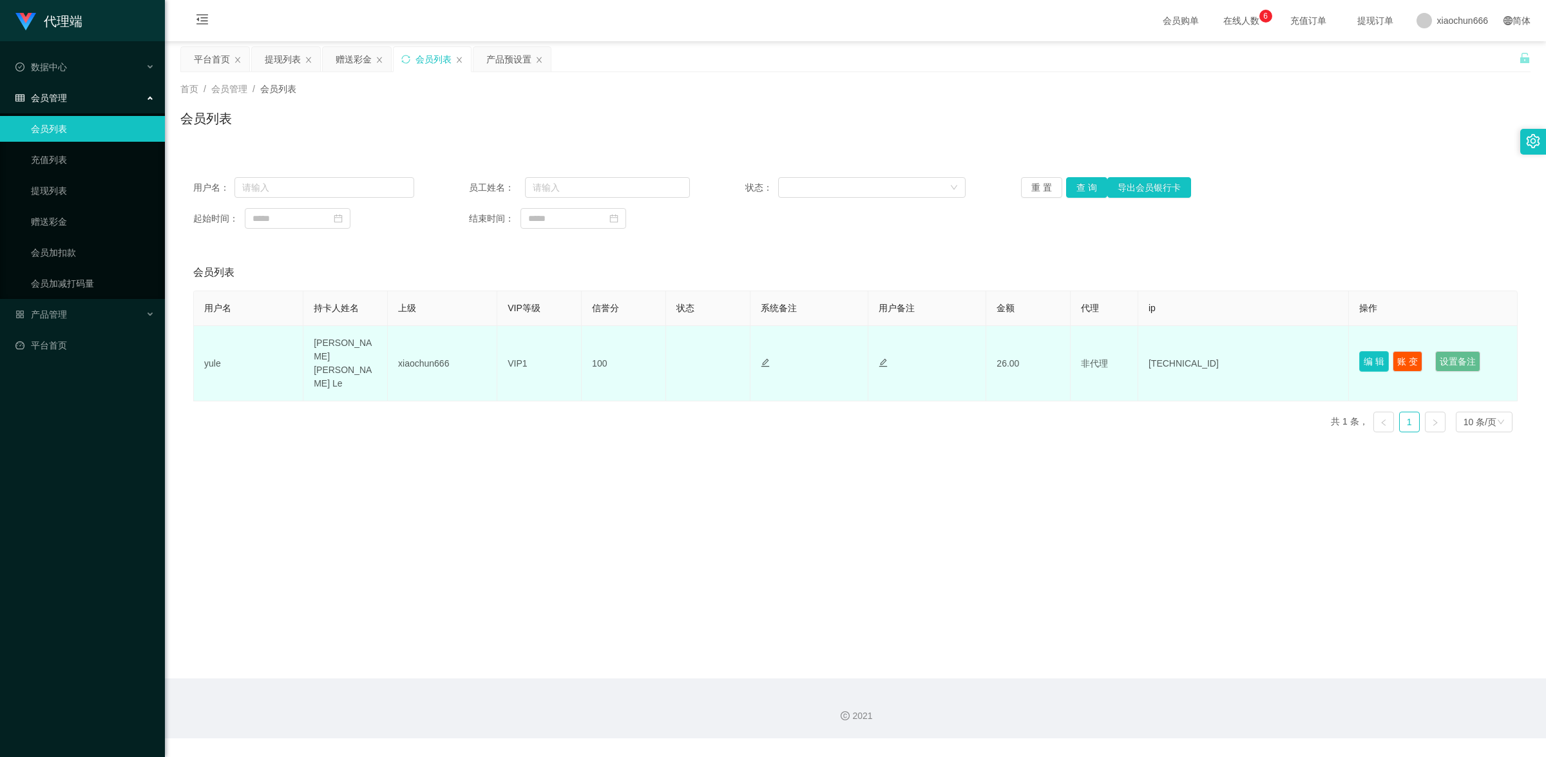
click at [1363, 351] on button "编 辑" at bounding box center [1374, 361] width 30 height 21
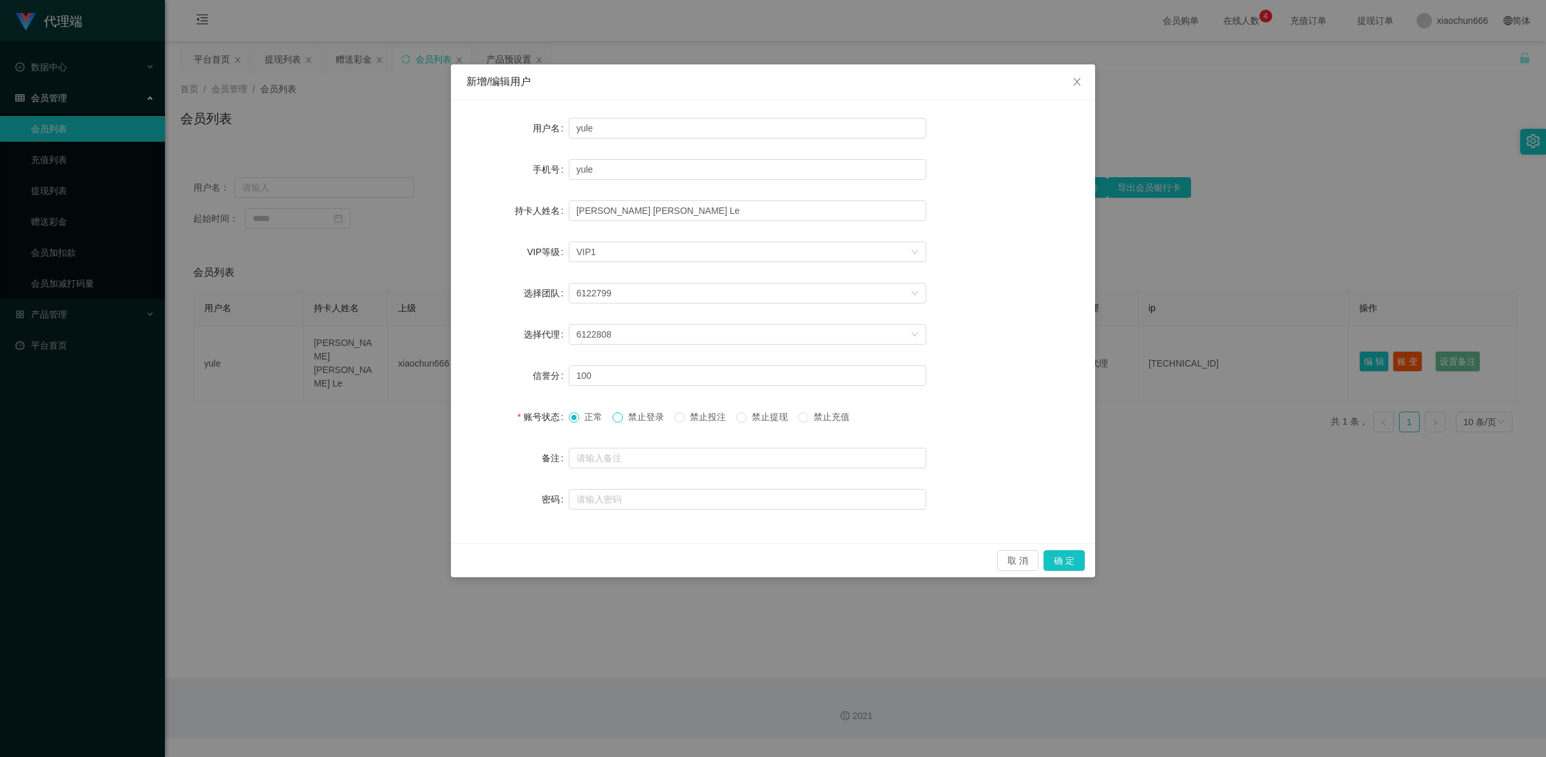
click at [618, 422] on span at bounding box center [618, 417] width 10 height 10
click at [607, 419] on span "正常" at bounding box center [593, 417] width 28 height 10
click at [610, 419] on div "正常 禁止登录 禁止投注 禁止提现 禁止充值" at bounding box center [714, 417] width 291 height 14
click at [1013, 560] on button "取 消" at bounding box center [1017, 560] width 41 height 21
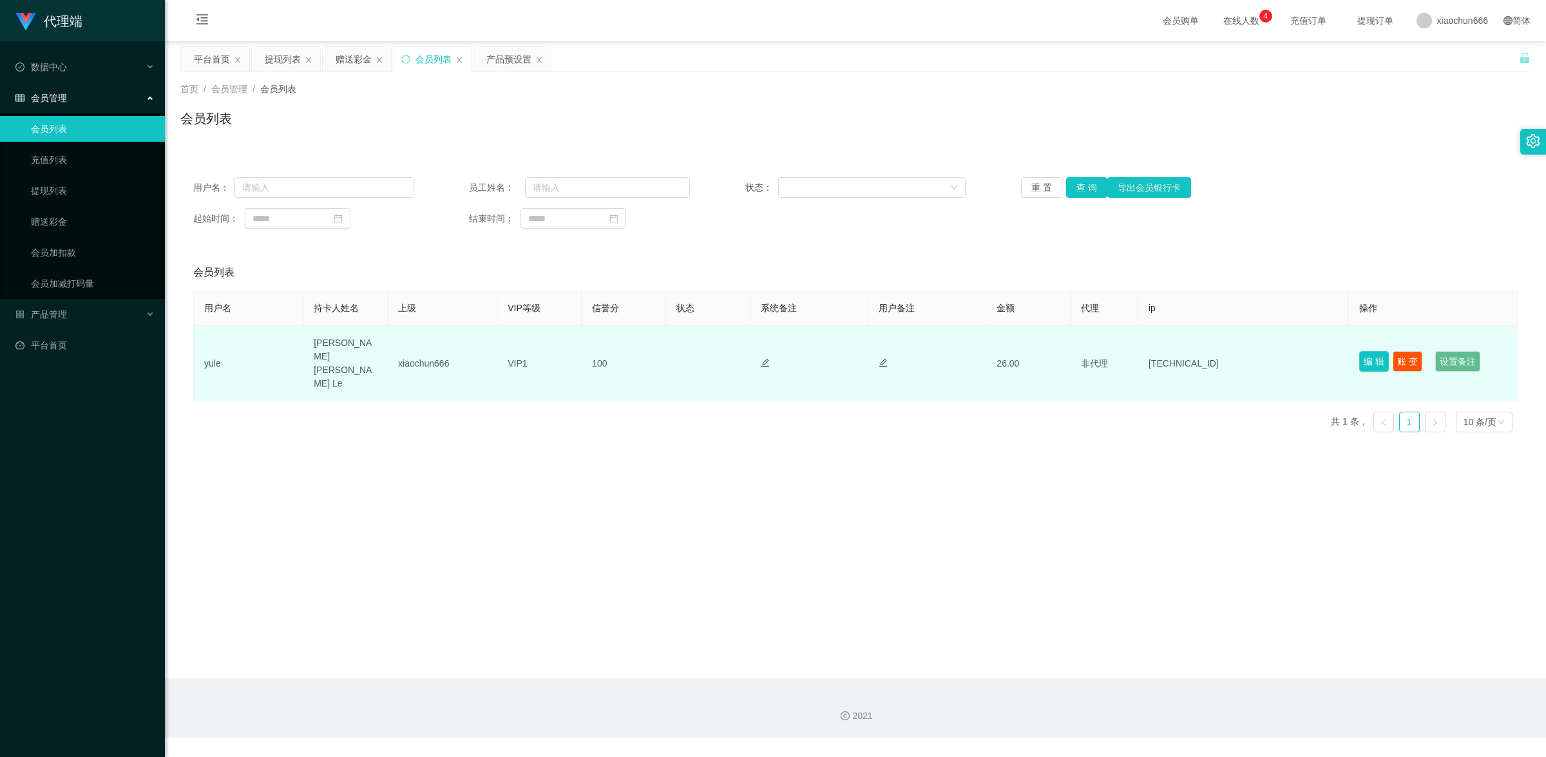
click at [1360, 351] on button "编 辑" at bounding box center [1374, 361] width 30 height 21
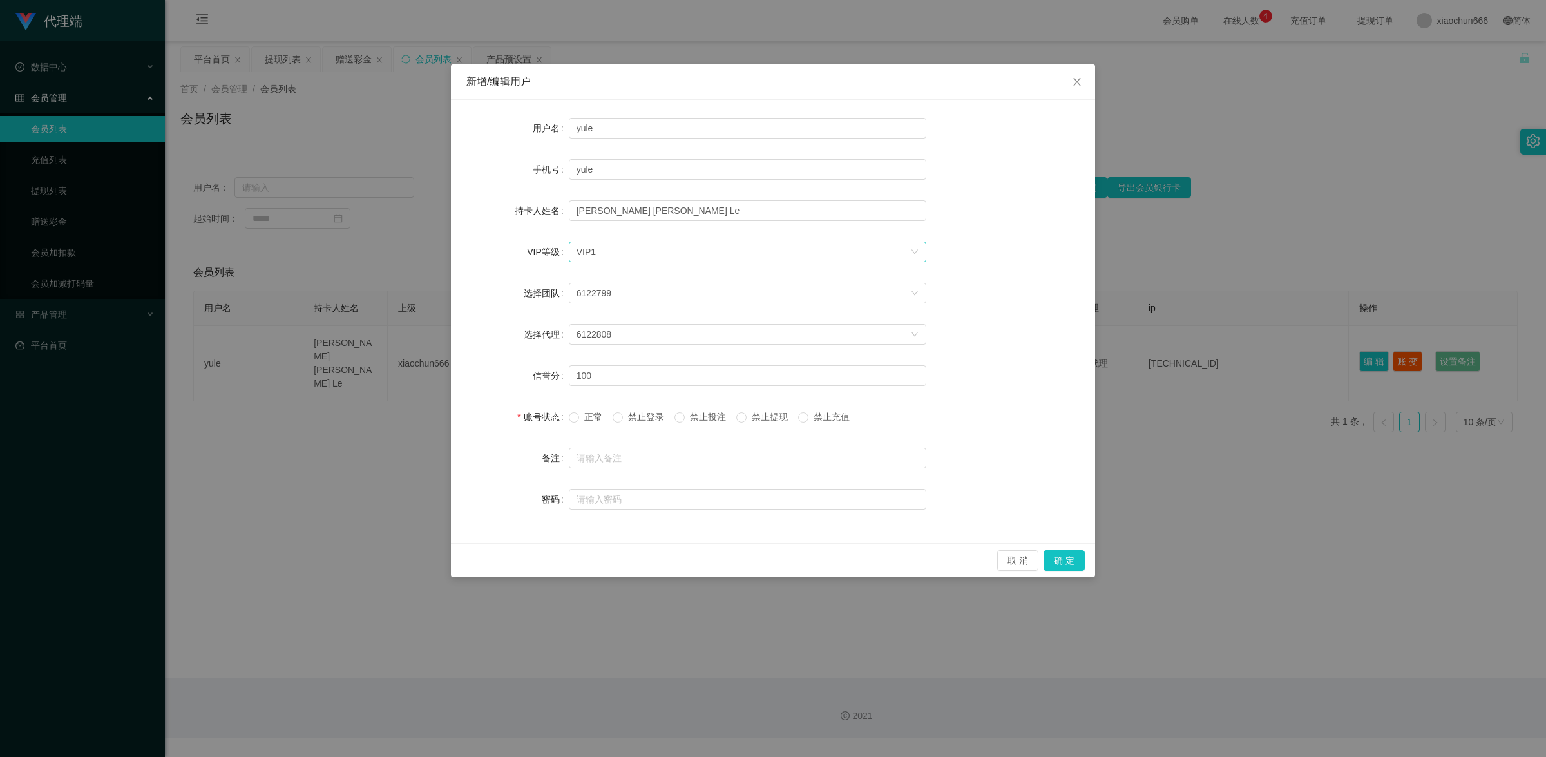
click at [678, 245] on div "选择VIP等级 VIP1" at bounding box center [743, 251] width 334 height 19
click at [686, 290] on li "VIP2" at bounding box center [746, 297] width 357 height 21
click at [1060, 555] on button "确 定" at bounding box center [1063, 560] width 41 height 21
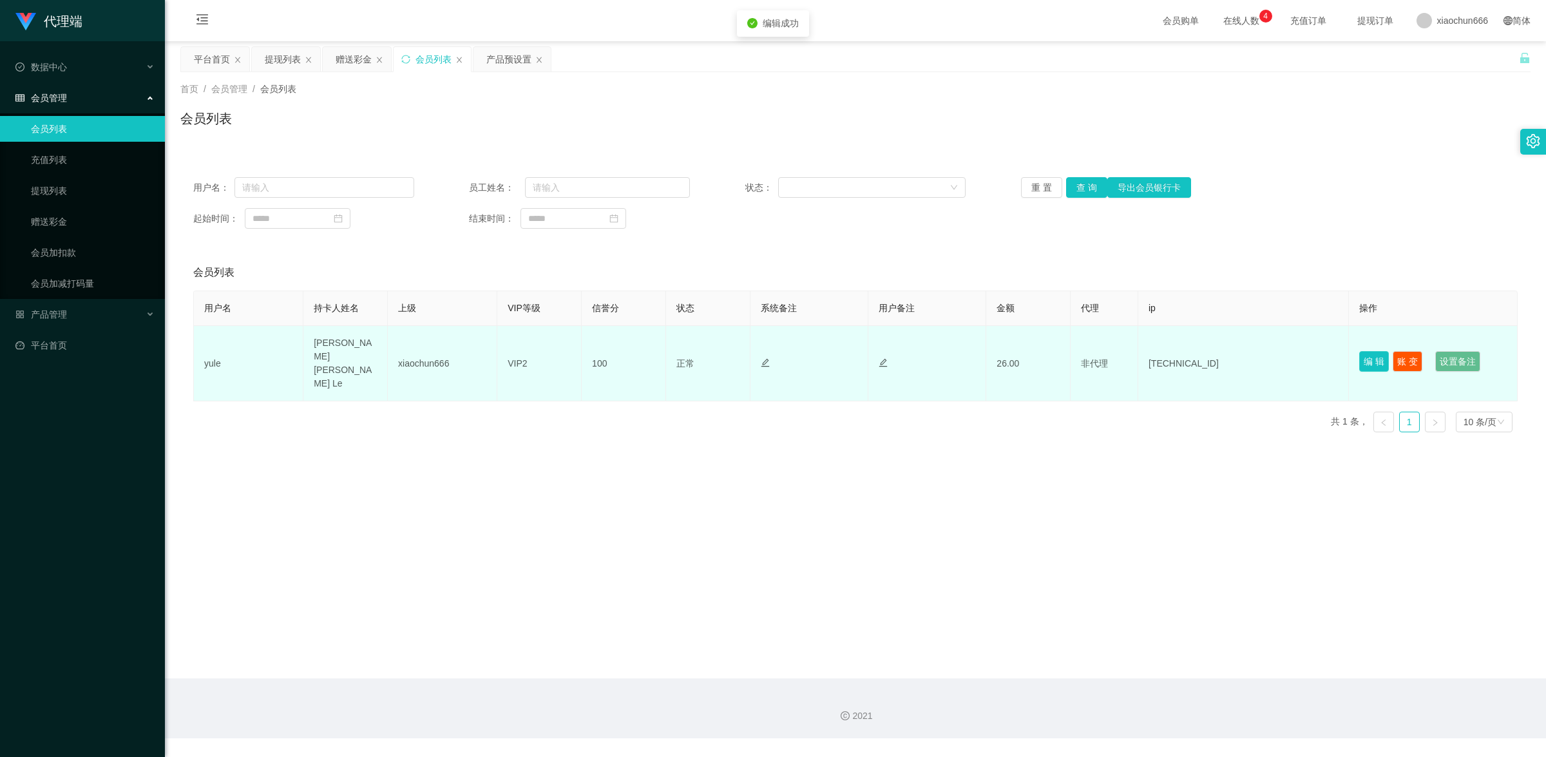
click at [1362, 351] on button "编 辑" at bounding box center [1374, 361] width 30 height 21
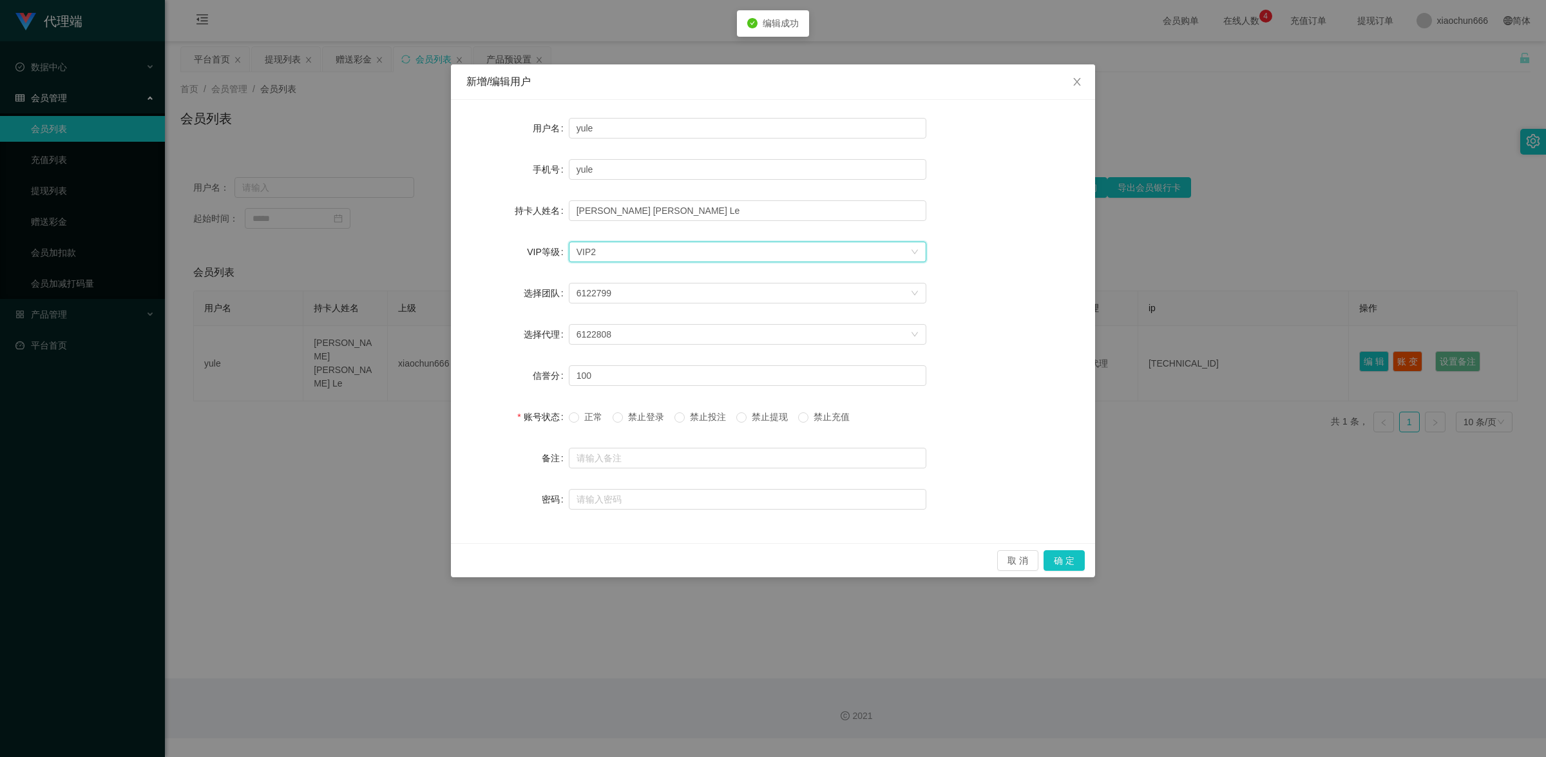
click at [696, 246] on div "选择VIP等级 VIP2" at bounding box center [743, 251] width 334 height 19
click at [702, 277] on li "VIP1" at bounding box center [746, 276] width 357 height 21
click at [1072, 552] on button "确 定" at bounding box center [1063, 560] width 41 height 21
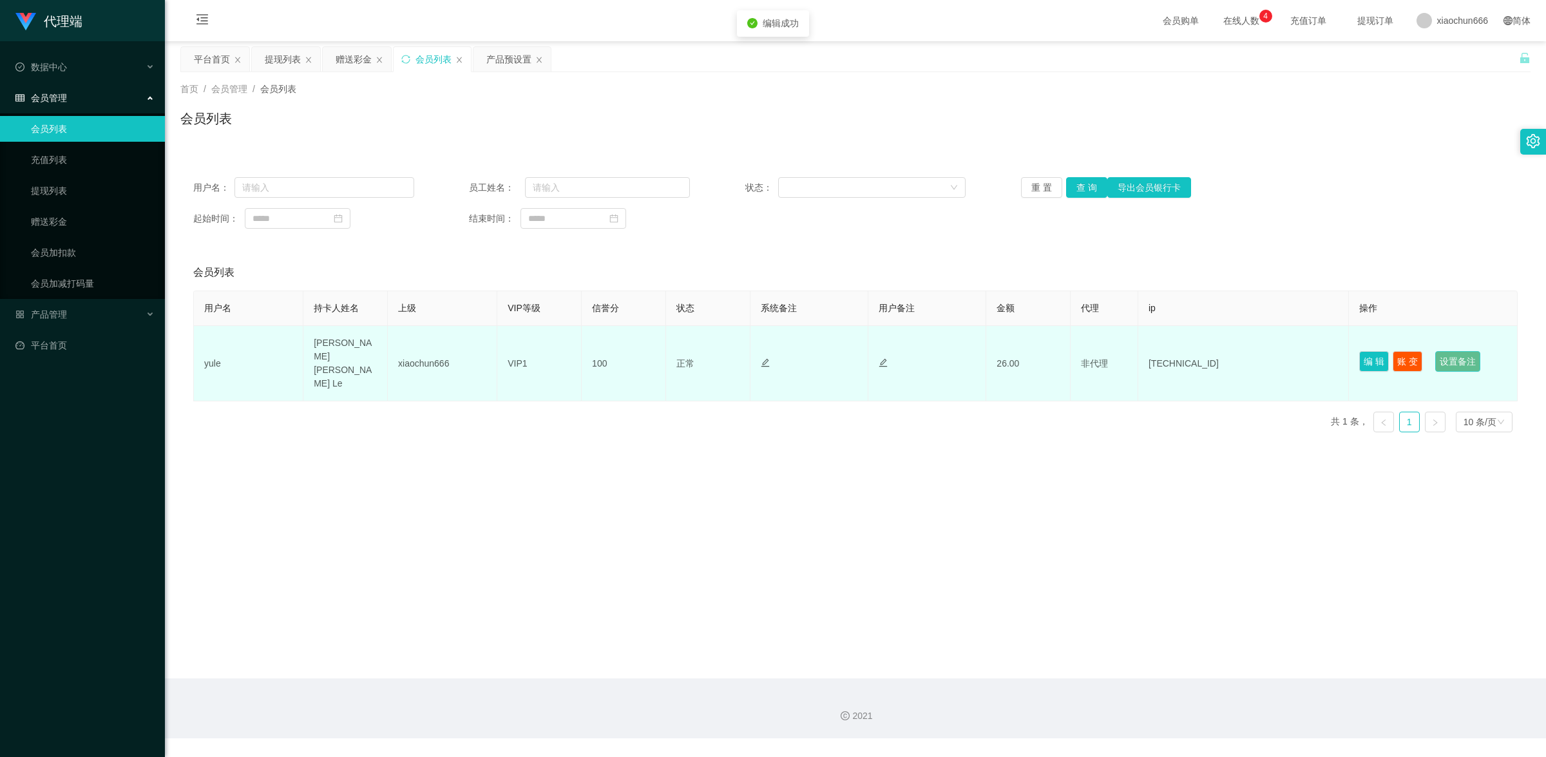
click at [1463, 352] on button "设置备注" at bounding box center [1457, 361] width 45 height 21
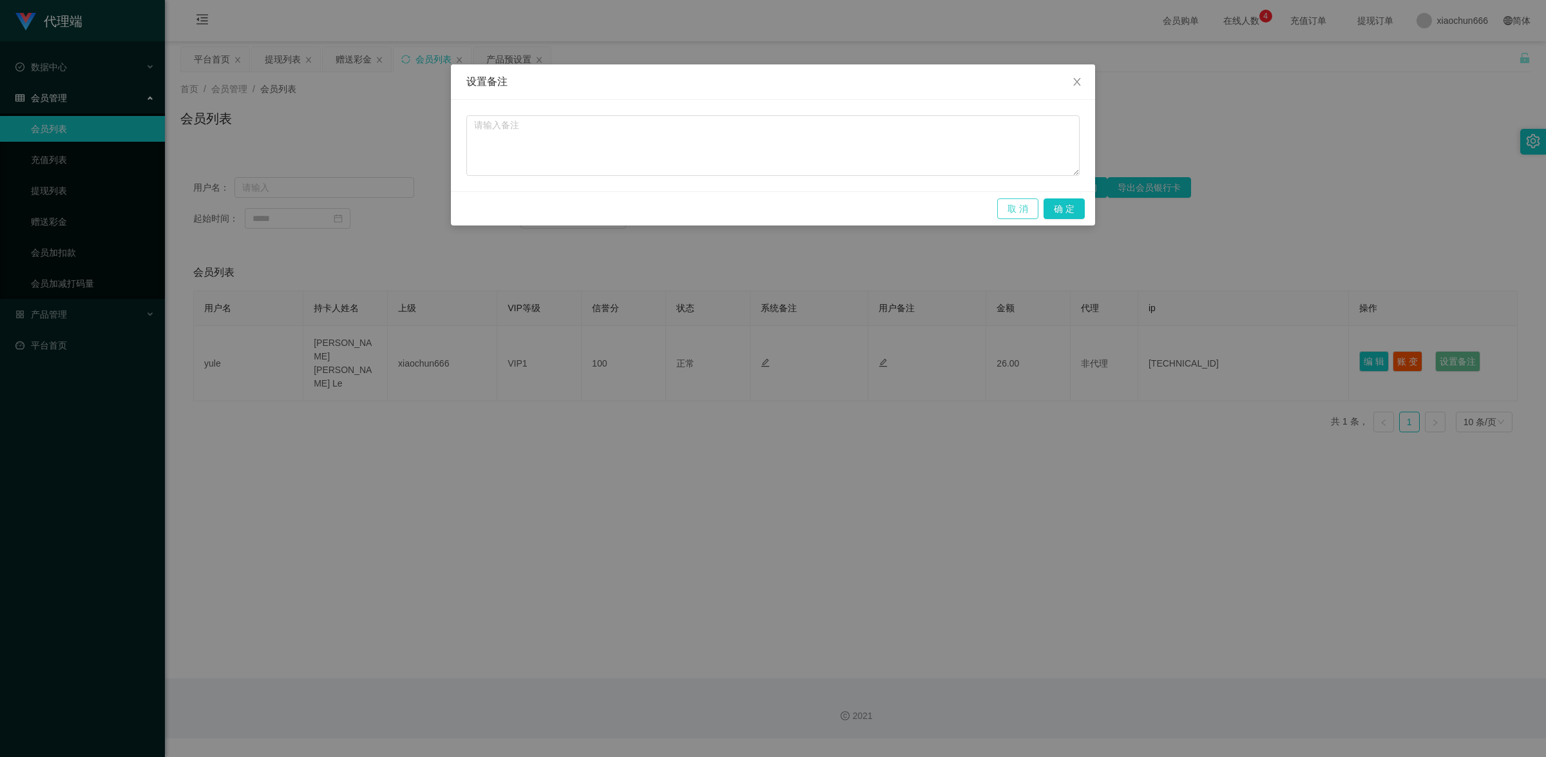
click at [1019, 206] on button "取 消" at bounding box center [1017, 208] width 41 height 21
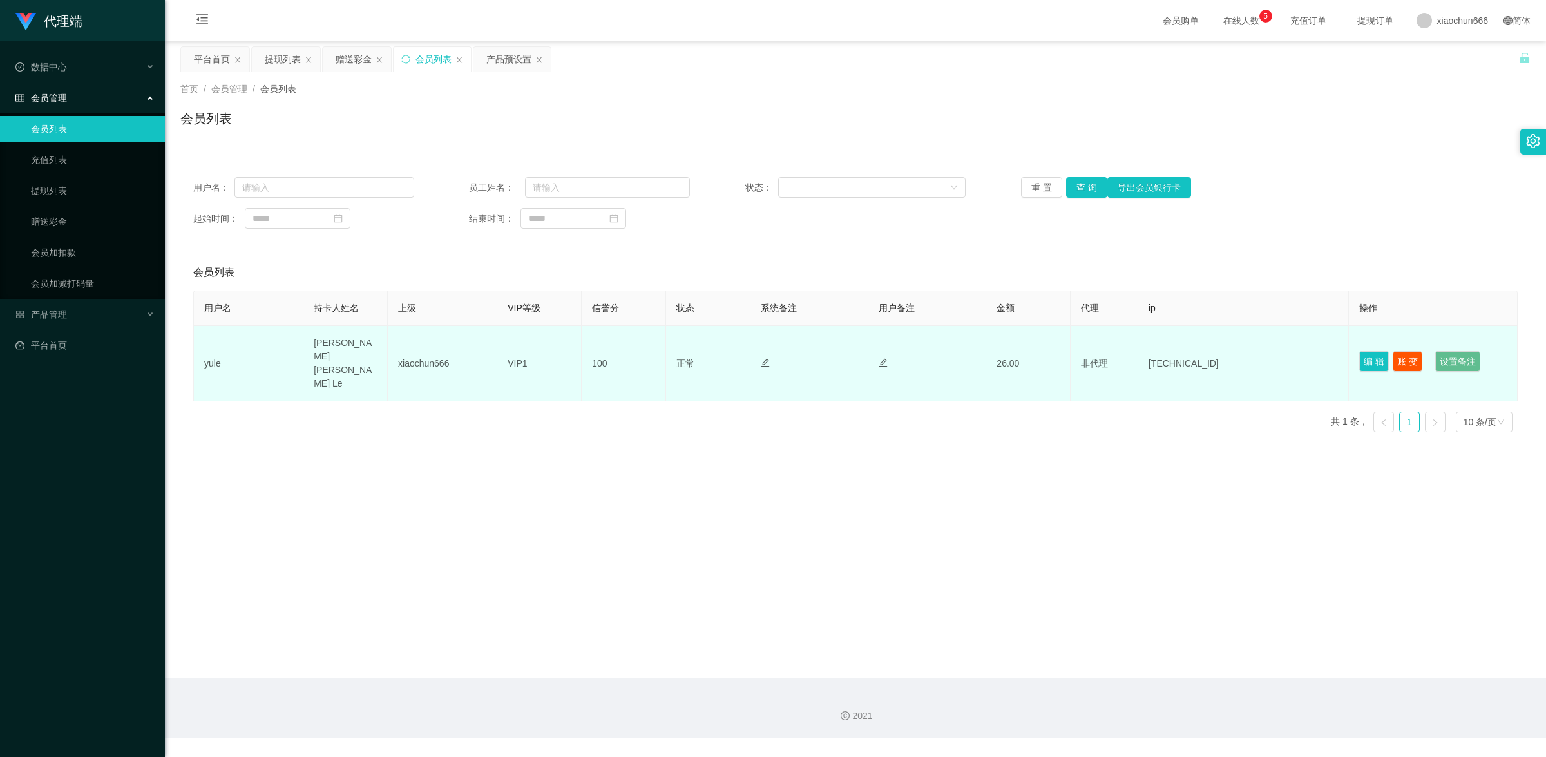
click at [1003, 346] on td "26.00" at bounding box center [1028, 363] width 84 height 75
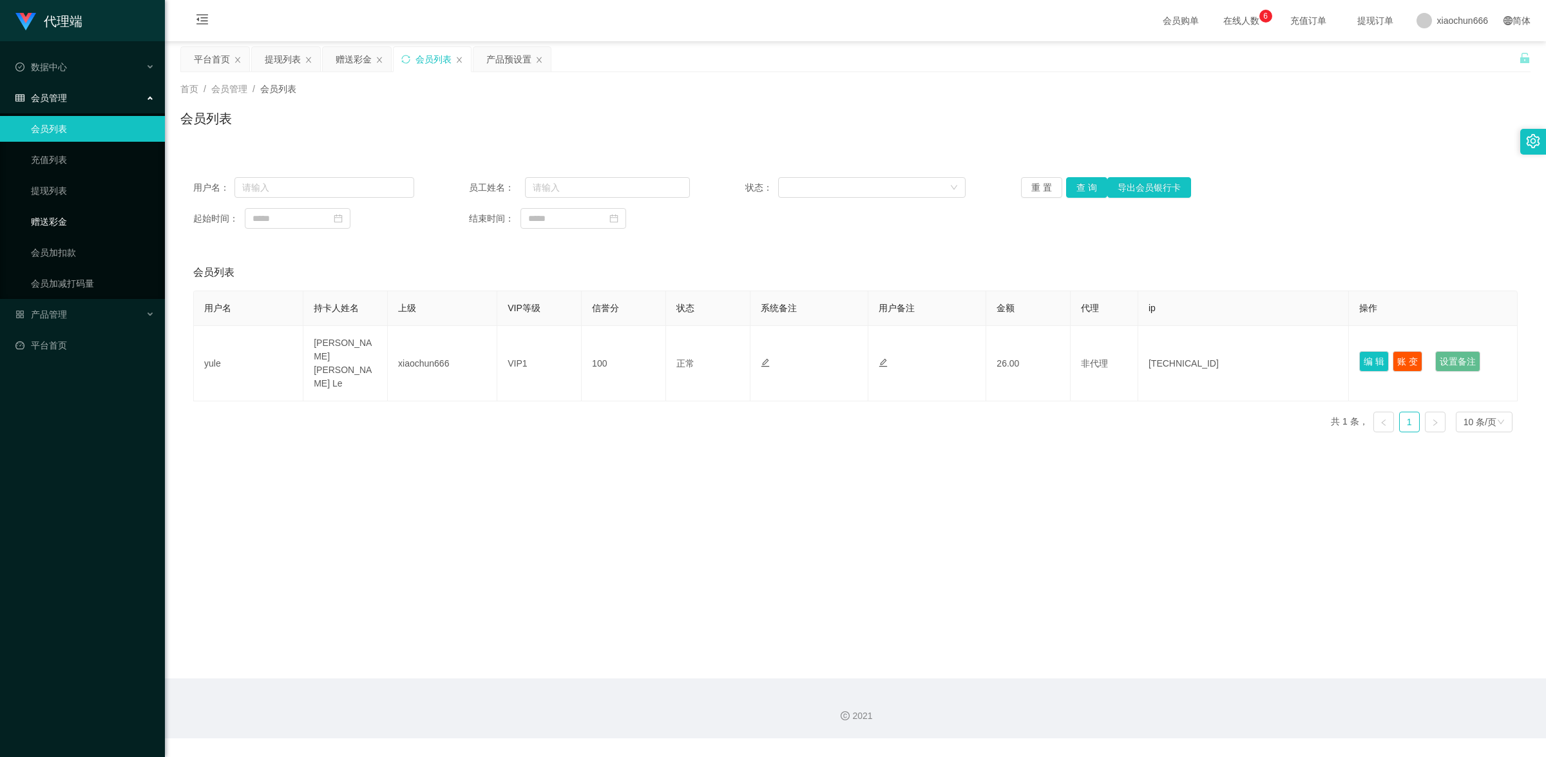
click at [40, 223] on link "赠送彩金" at bounding box center [93, 222] width 124 height 26
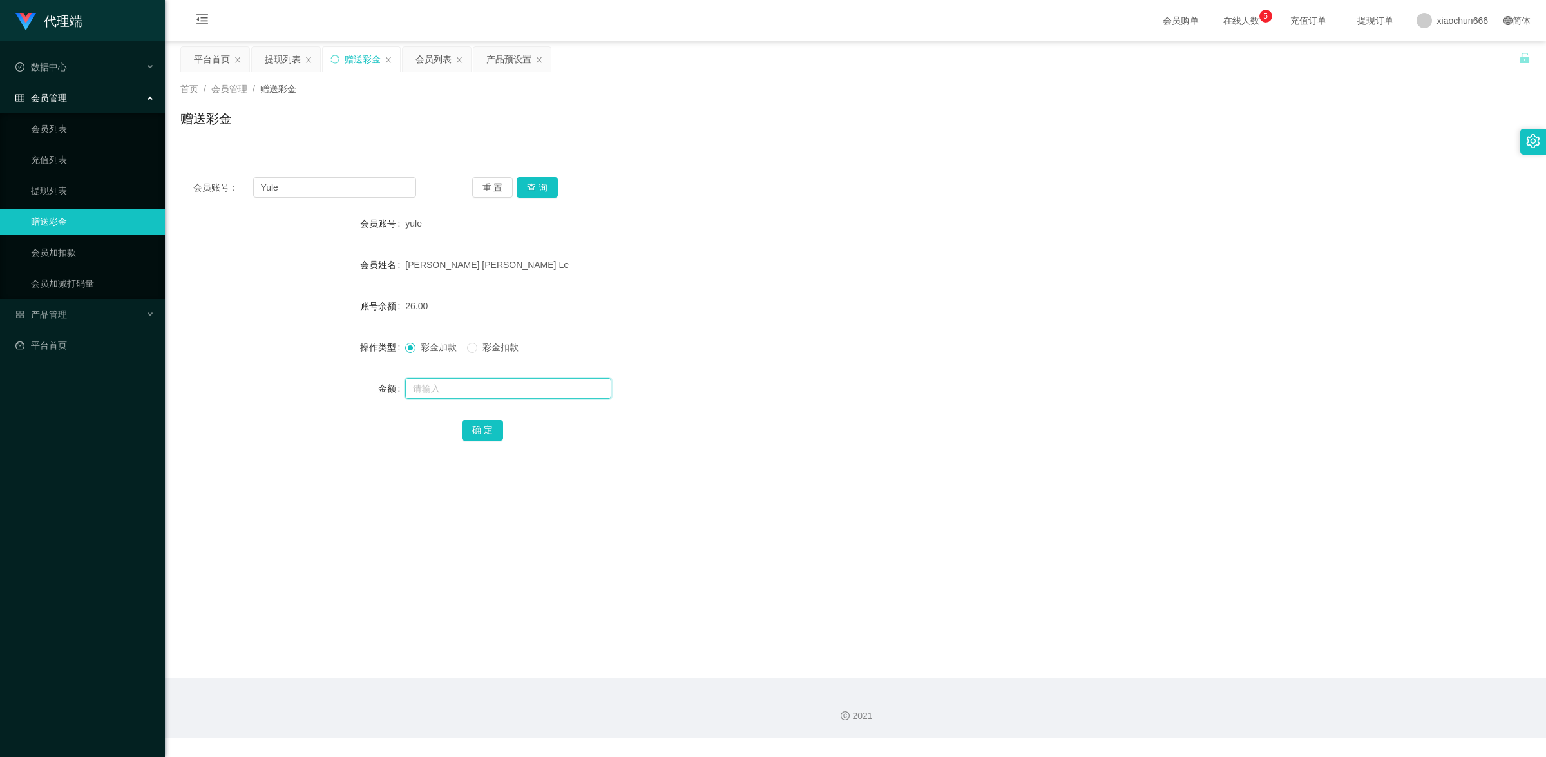
click at [435, 385] on input "text" at bounding box center [508, 388] width 206 height 21
type input "8"
click at [482, 432] on button "确 定" at bounding box center [482, 430] width 41 height 21
